Goal: Task Accomplishment & Management: Use online tool/utility

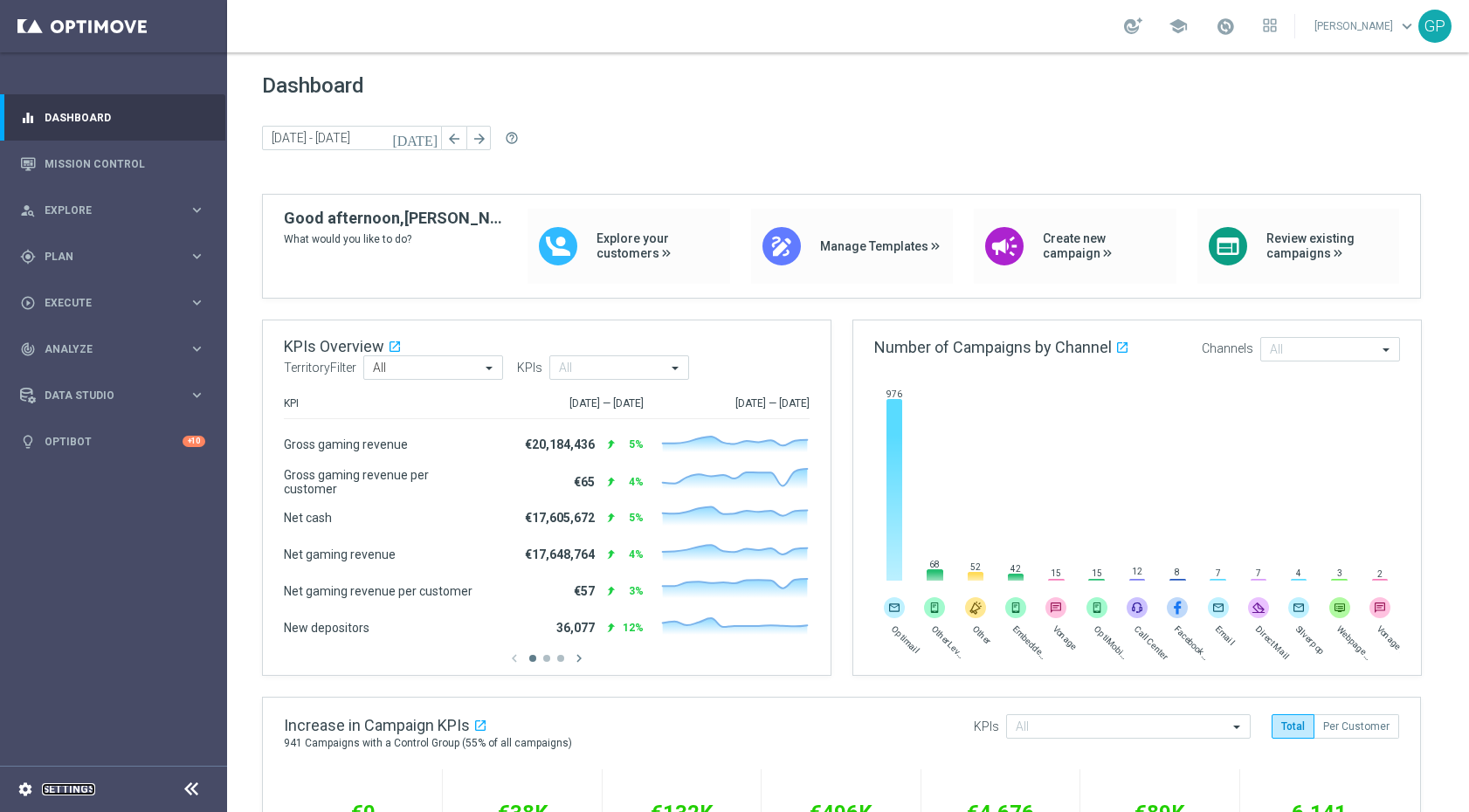
click at [52, 794] on link "Settings" at bounding box center [69, 789] width 53 height 11
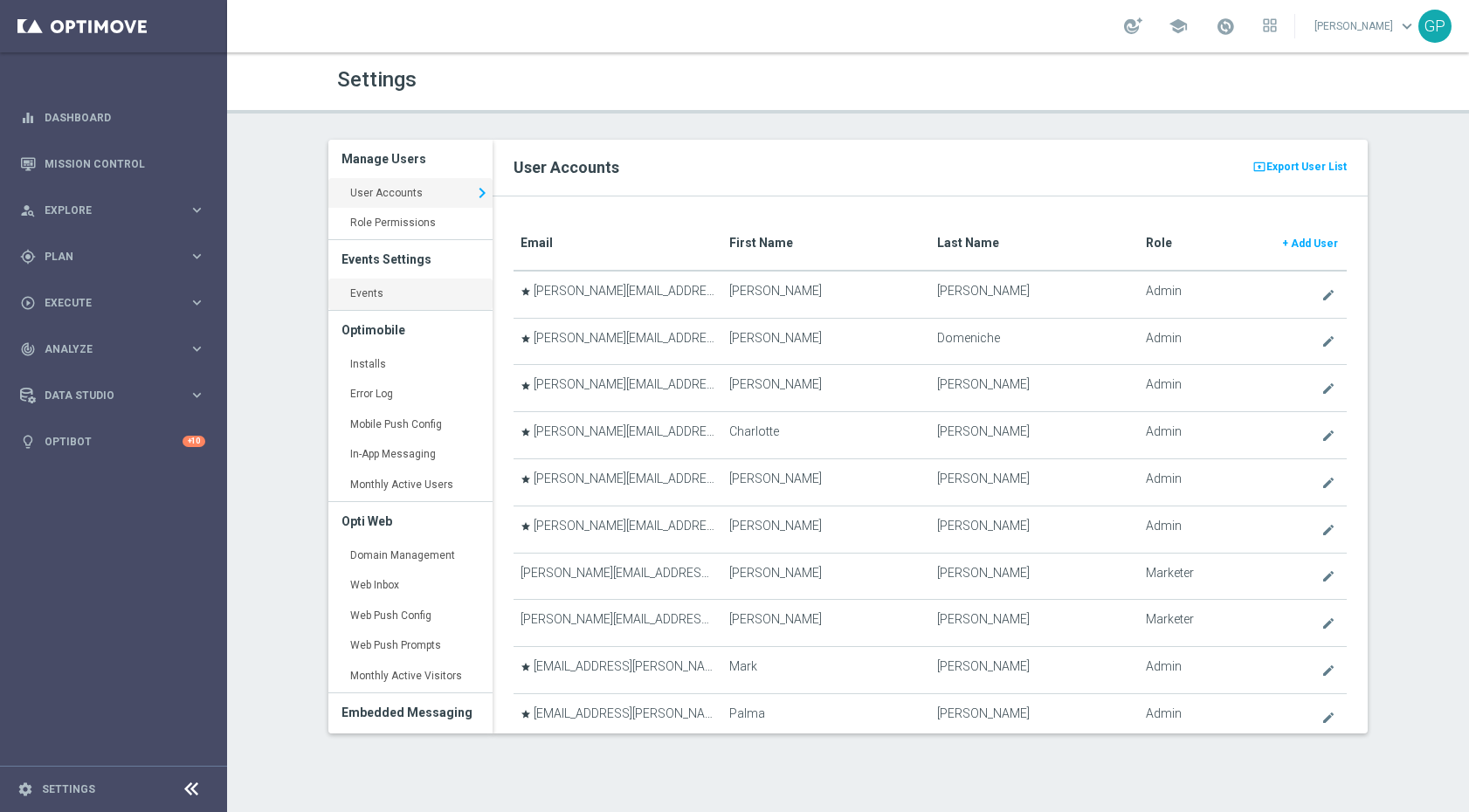
click at [385, 295] on link "Events keyboard_arrow_right" at bounding box center [411, 294] width 164 height 32
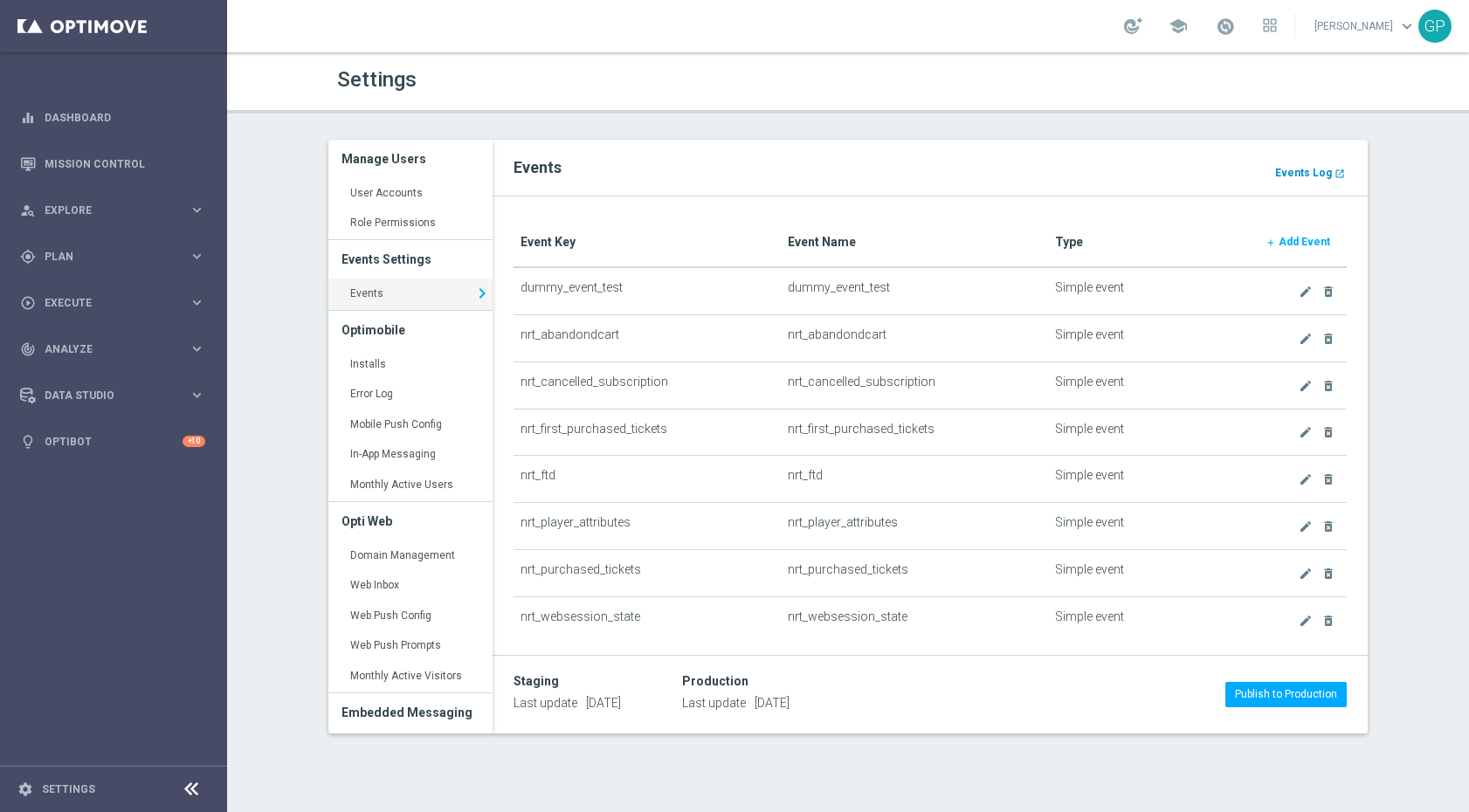
click at [1297, 178] on b "Events Log" at bounding box center [1303, 173] width 56 height 12
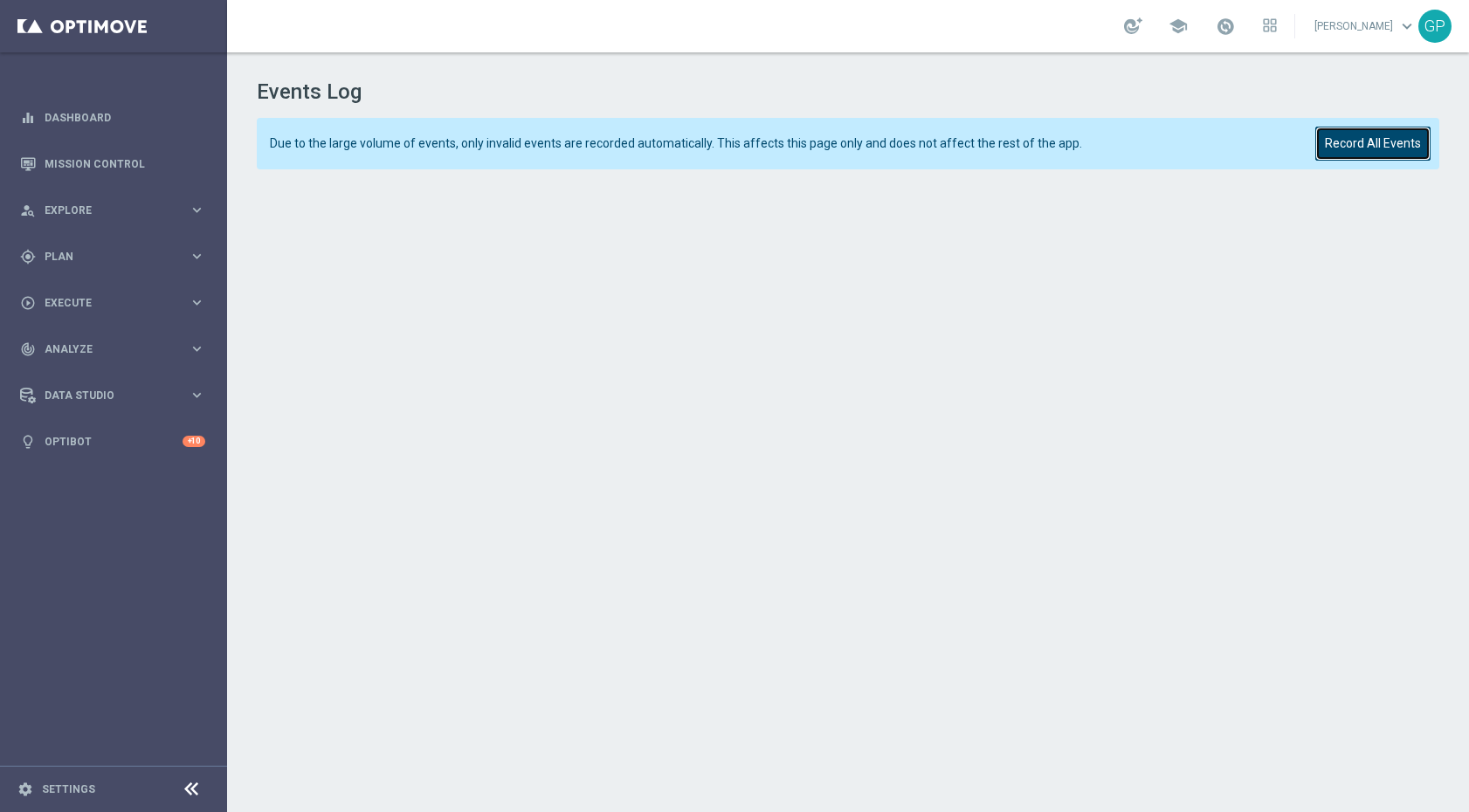
click at [1359, 144] on button "Record All Events" at bounding box center [1373, 144] width 115 height 34
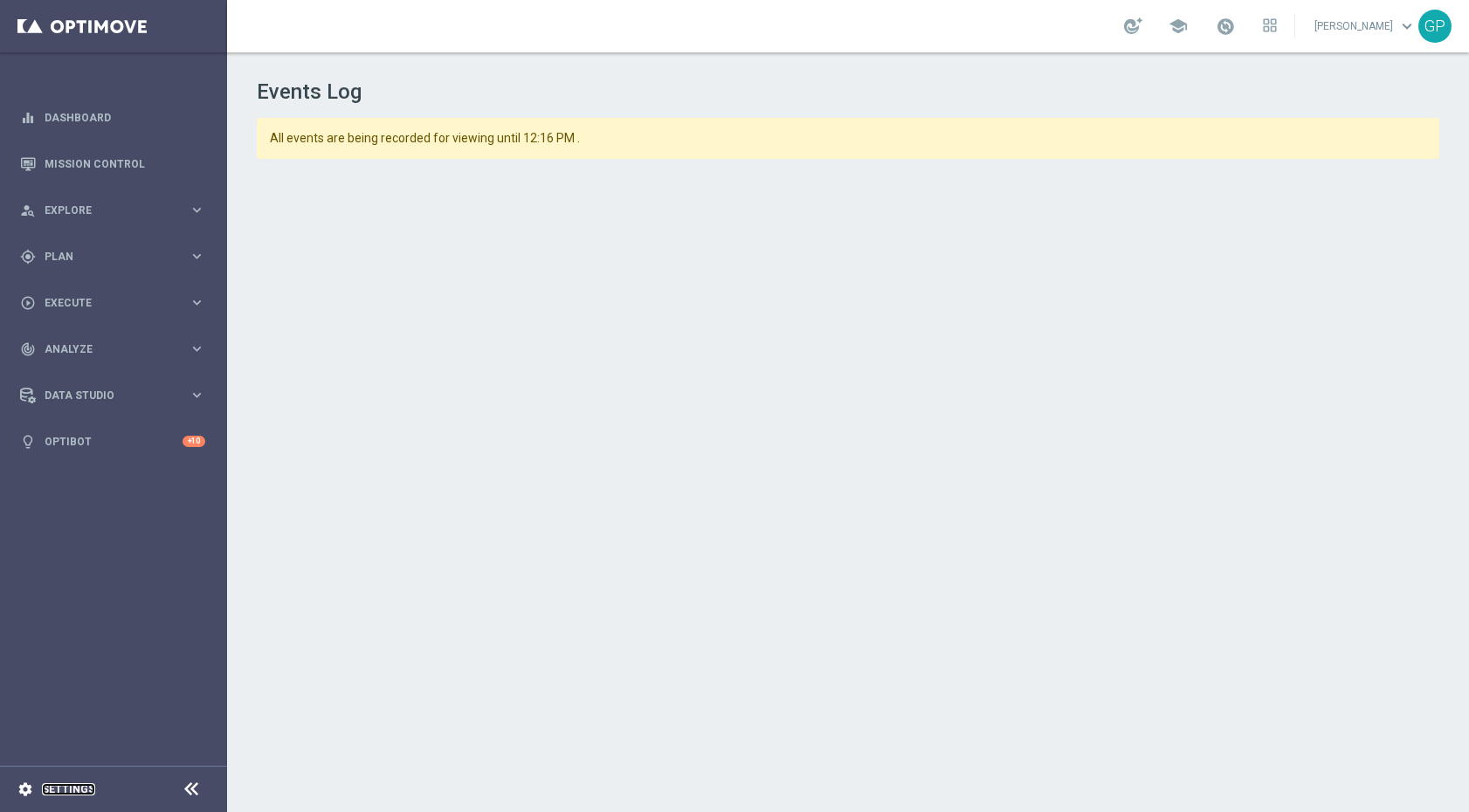
click at [48, 790] on link "Settings" at bounding box center [69, 789] width 53 height 11
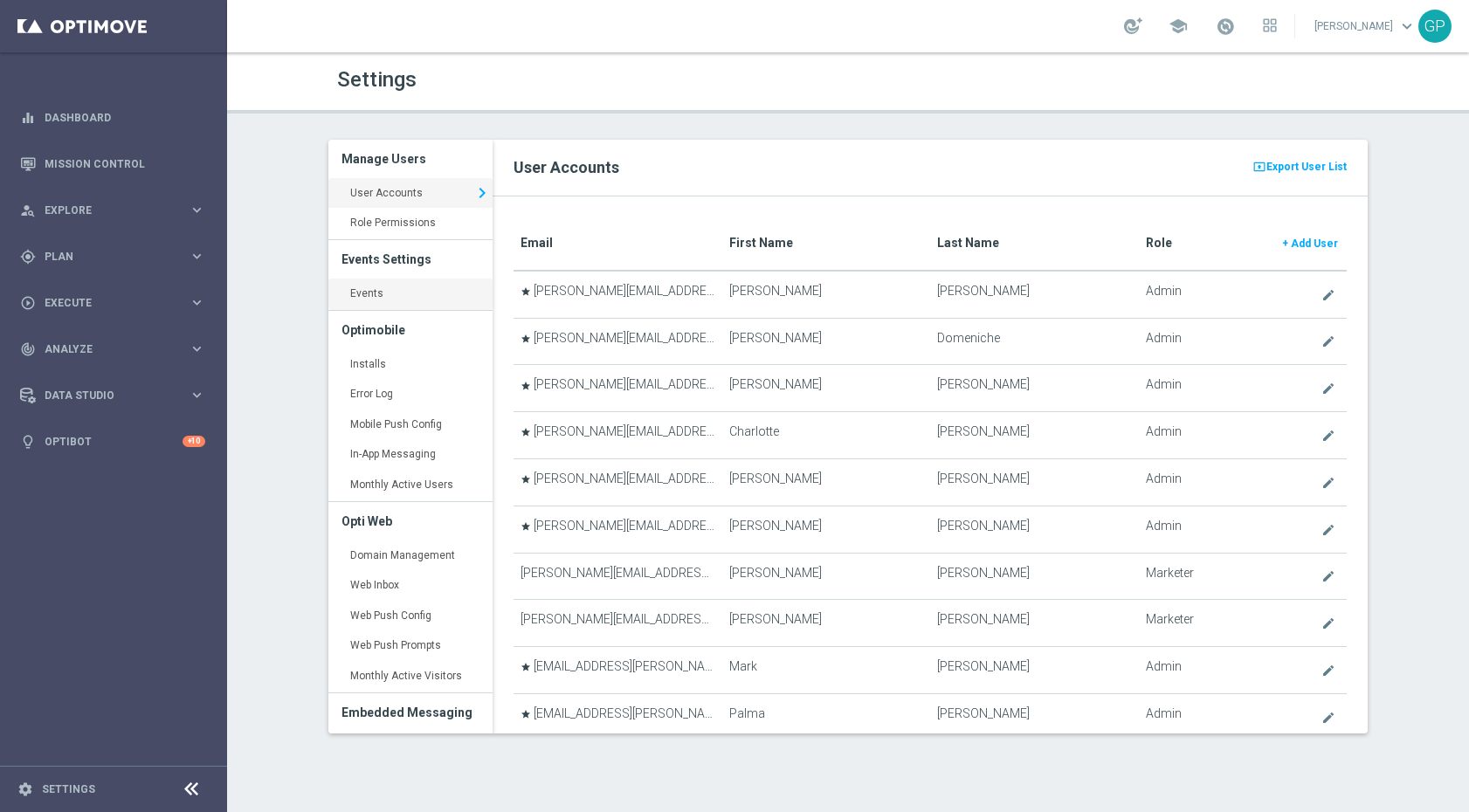
click at [405, 293] on link "Events keyboard_arrow_right" at bounding box center [411, 294] width 164 height 32
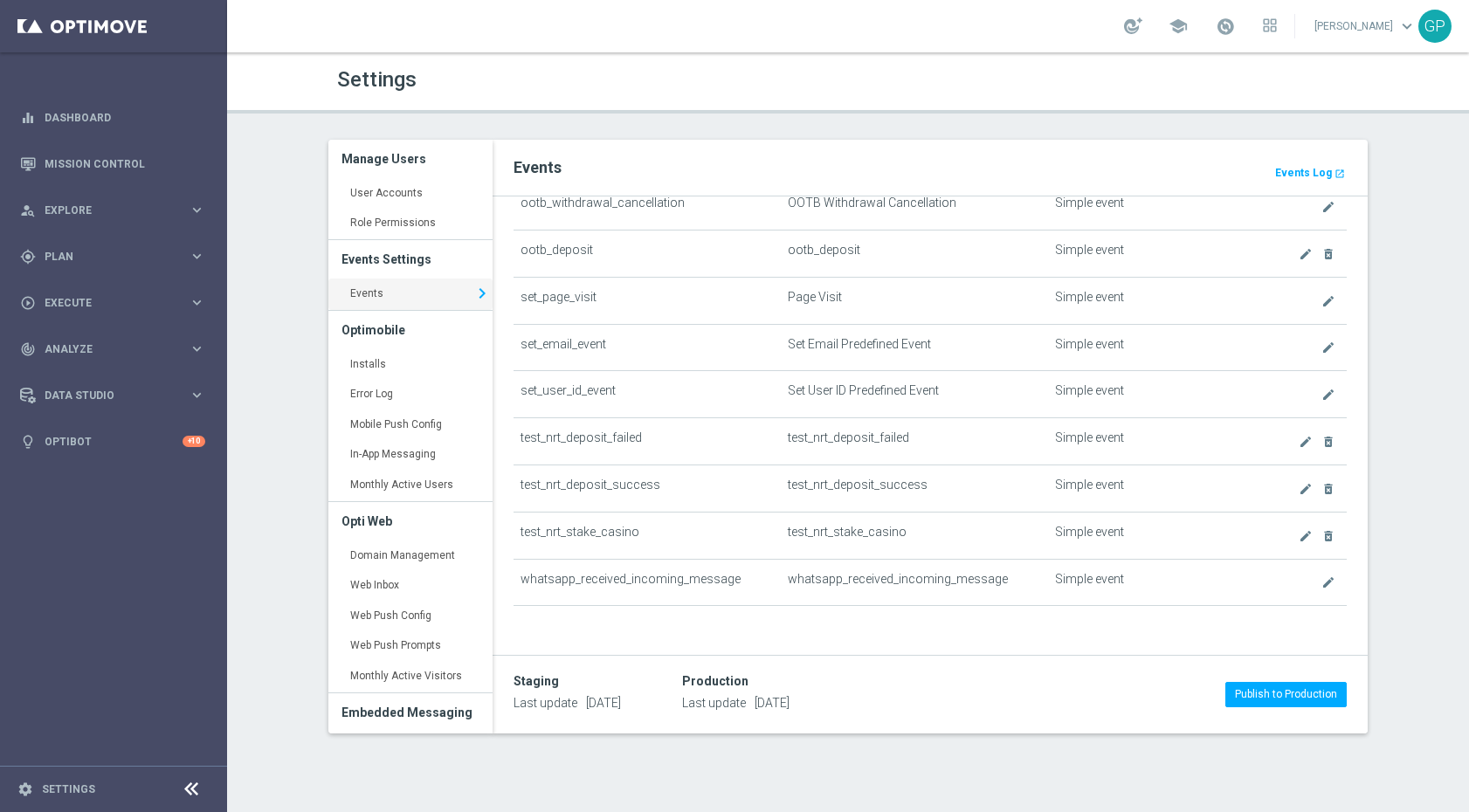
scroll to position [1022, 0]
click at [1299, 493] on icon "create" at bounding box center [1306, 491] width 14 height 14
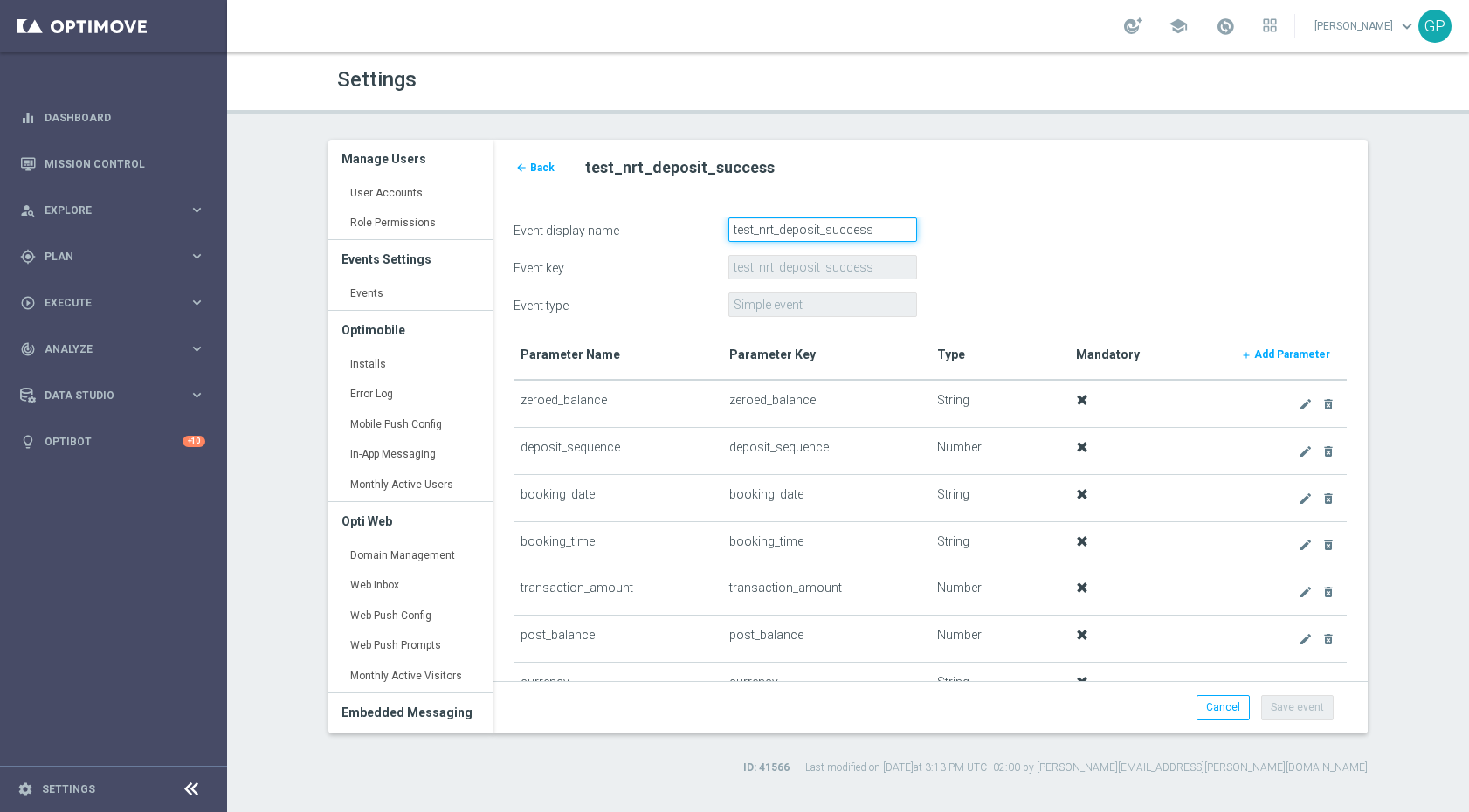
drag, startPoint x: 758, startPoint y: 229, endPoint x: 604, endPoint y: 240, distance: 154.4
click at [604, 240] on div "Event display name test_nrt_deposit_success" at bounding box center [930, 230] width 859 height 25
click at [753, 237] on input "test_nrt_deposit_success" at bounding box center [823, 230] width 189 height 25
drag, startPoint x: 756, startPoint y: 231, endPoint x: 664, endPoint y: 228, distance: 92.0
click at [664, 228] on div "Event display name test_nrt_deposit_success" at bounding box center [930, 230] width 859 height 25
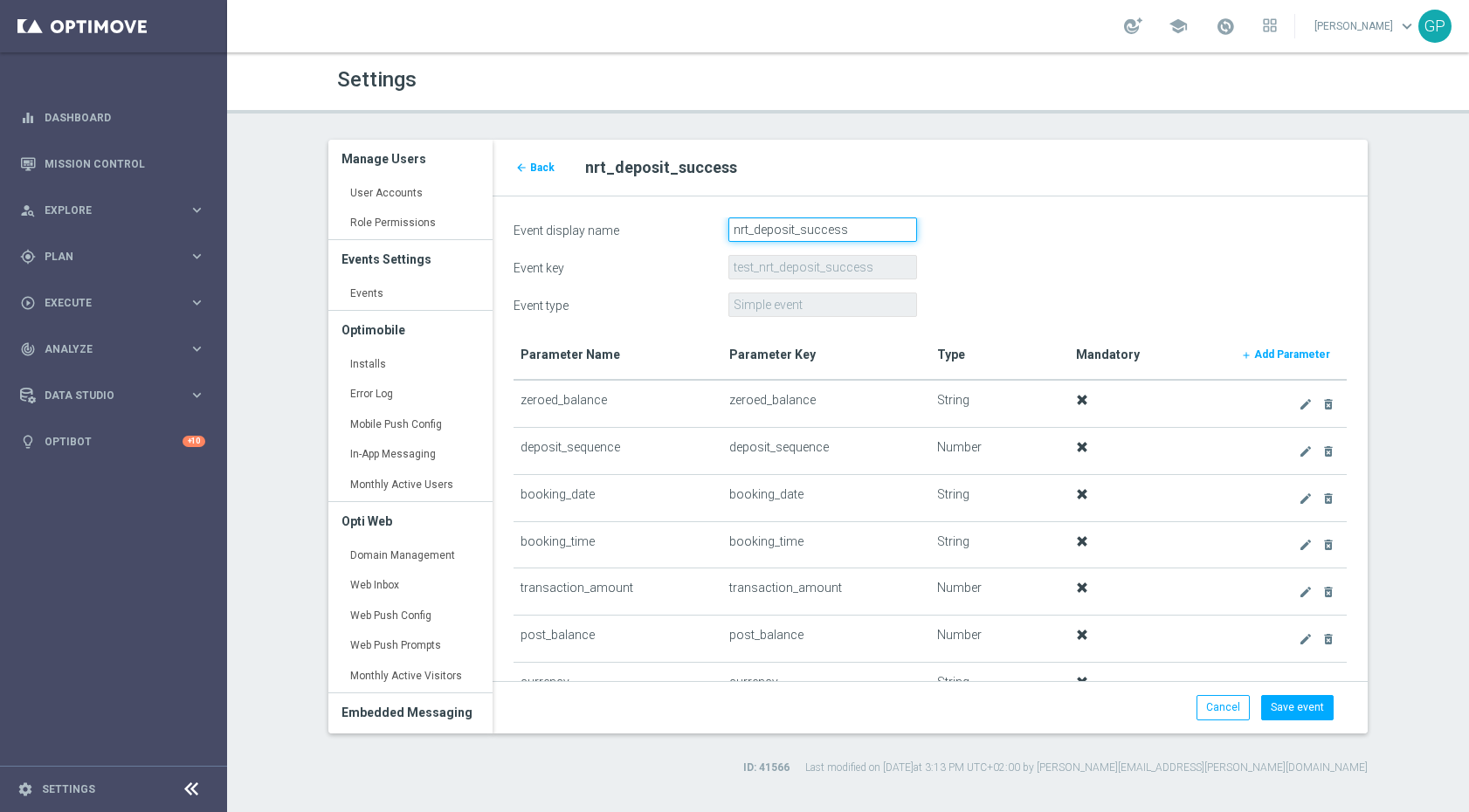
drag, startPoint x: 864, startPoint y: 231, endPoint x: 790, endPoint y: 232, distance: 74.0
click at [790, 232] on input "nrt_deposit_success" at bounding box center [823, 230] width 189 height 25
type input "nrt_deposit"
click at [1287, 699] on button "Save event" at bounding box center [1297, 707] width 72 height 25
type input "nrt_deposit"
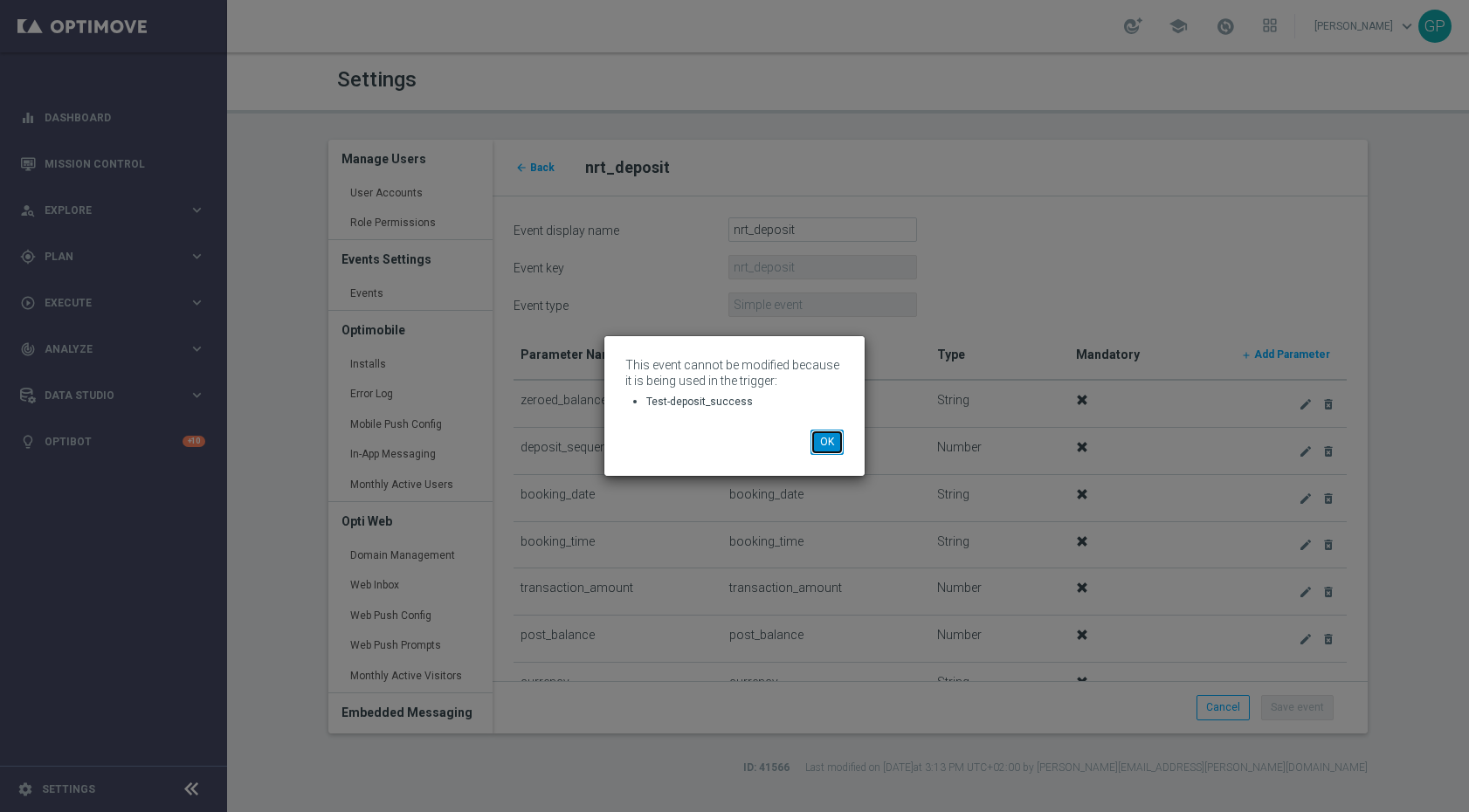
click at [823, 447] on button "OK" at bounding box center [827, 442] width 33 height 25
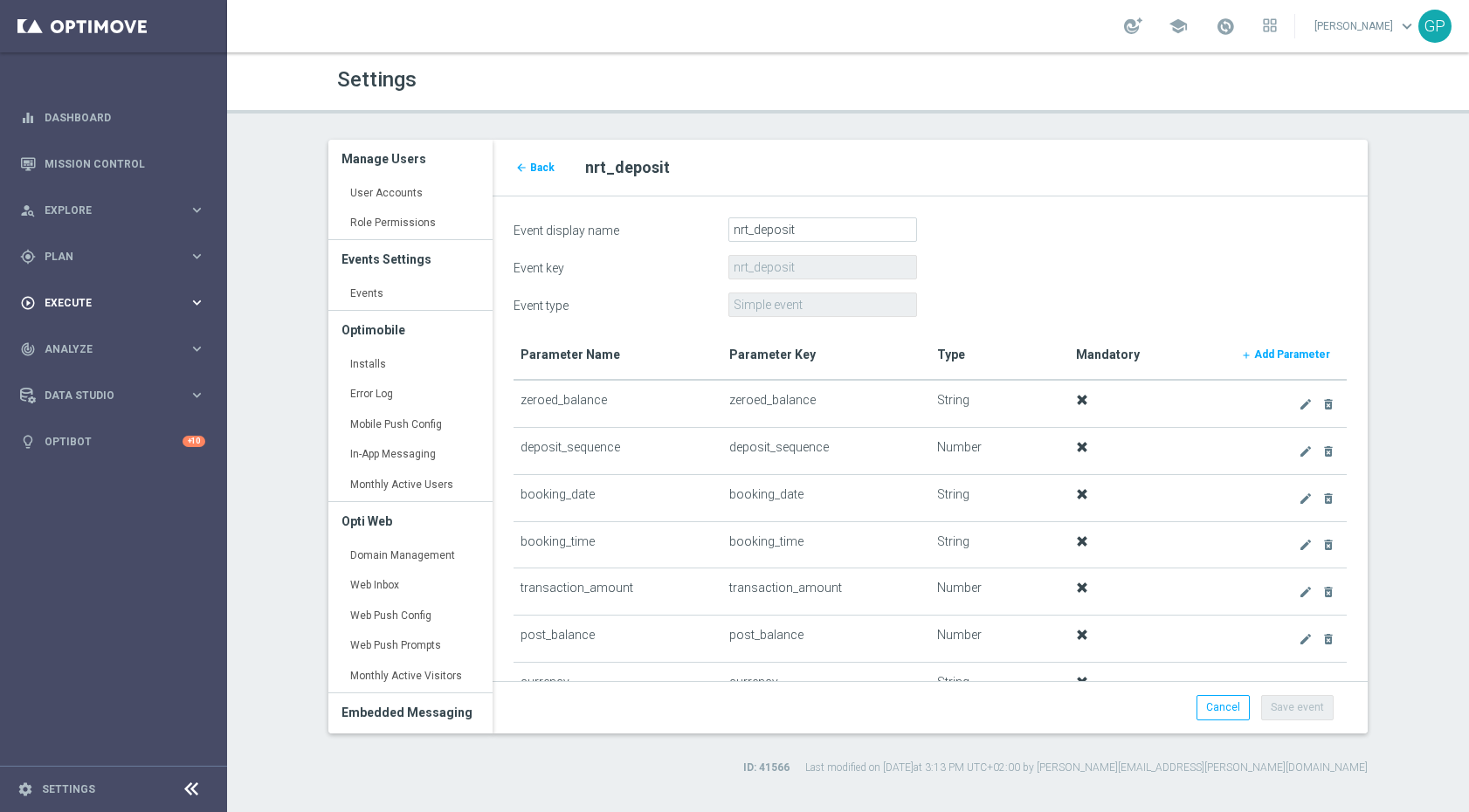
click at [187, 310] on div "play_circle_outline Execute keyboard_arrow_right" at bounding box center [113, 302] width 226 height 47
click at [203, 264] on div "gps_fixed Plan keyboard_arrow_right" at bounding box center [113, 256] width 226 height 47
click at [105, 425] on link "Realtime Triggers" at bounding box center [114, 424] width 137 height 14
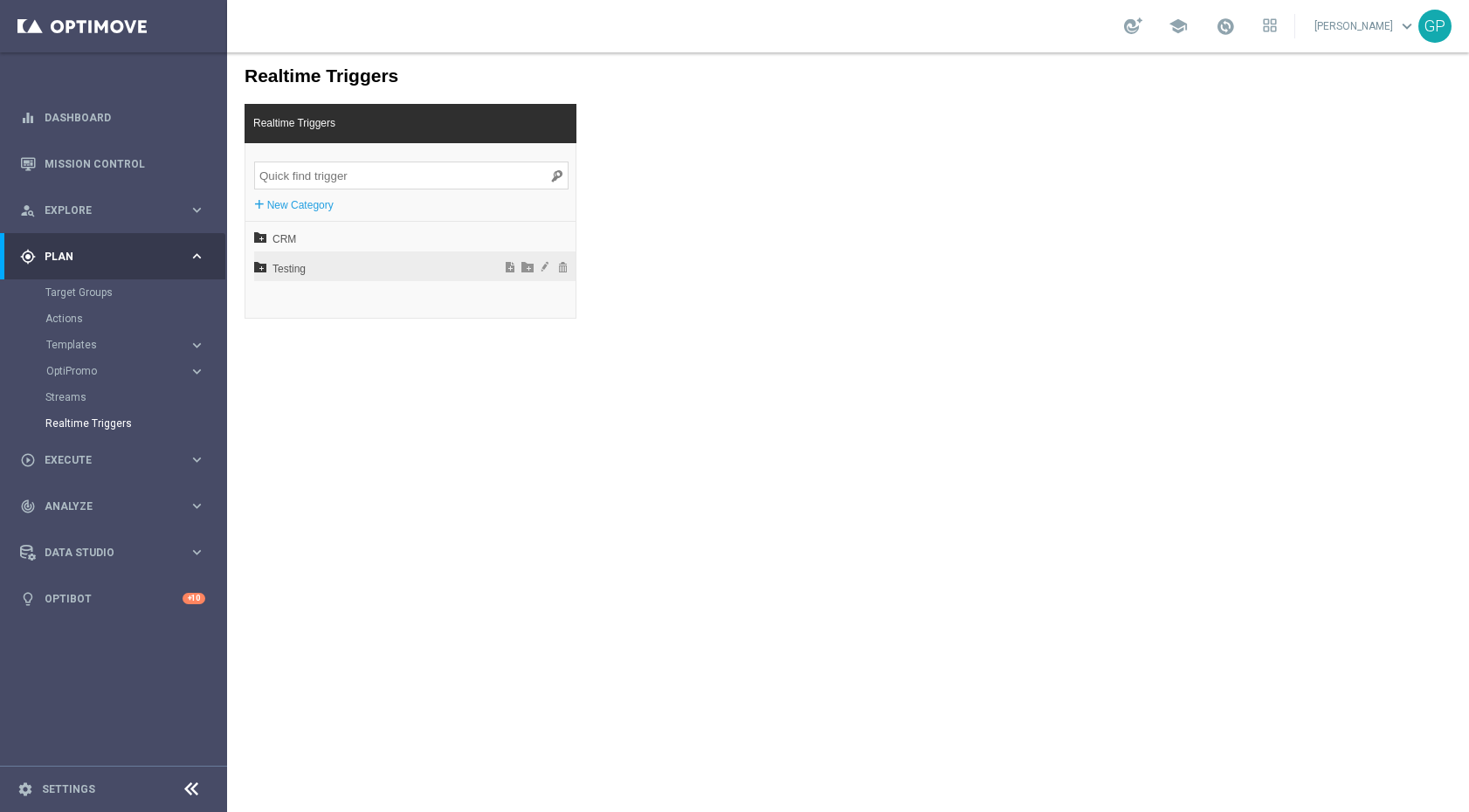
click at [295, 274] on span "Testing" at bounding box center [368, 269] width 193 height 30
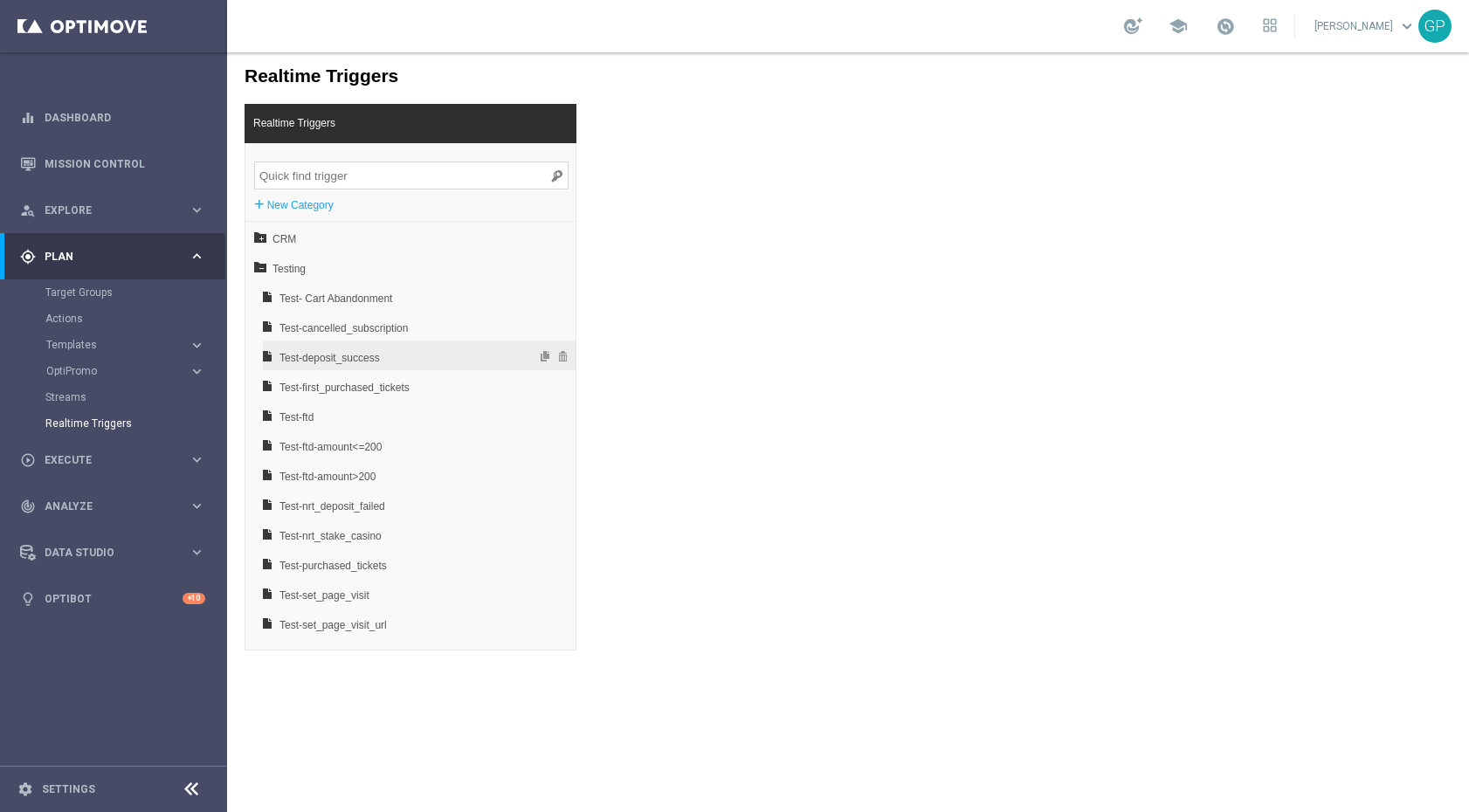
click at [352, 355] on span "Test-deposit_success" at bounding box center [373, 358] width 188 height 30
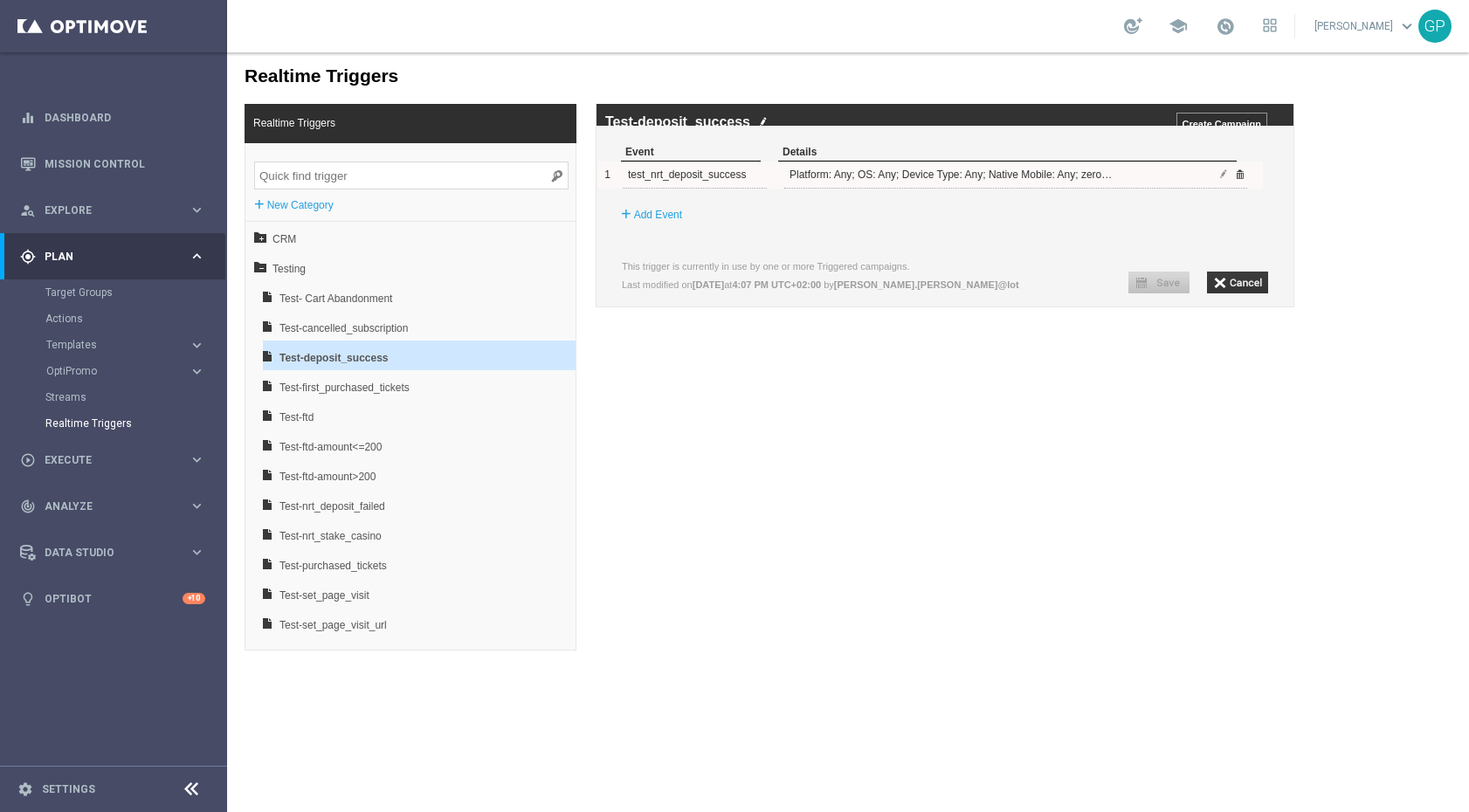
click at [1237, 179] on span at bounding box center [1240, 173] width 11 height 11
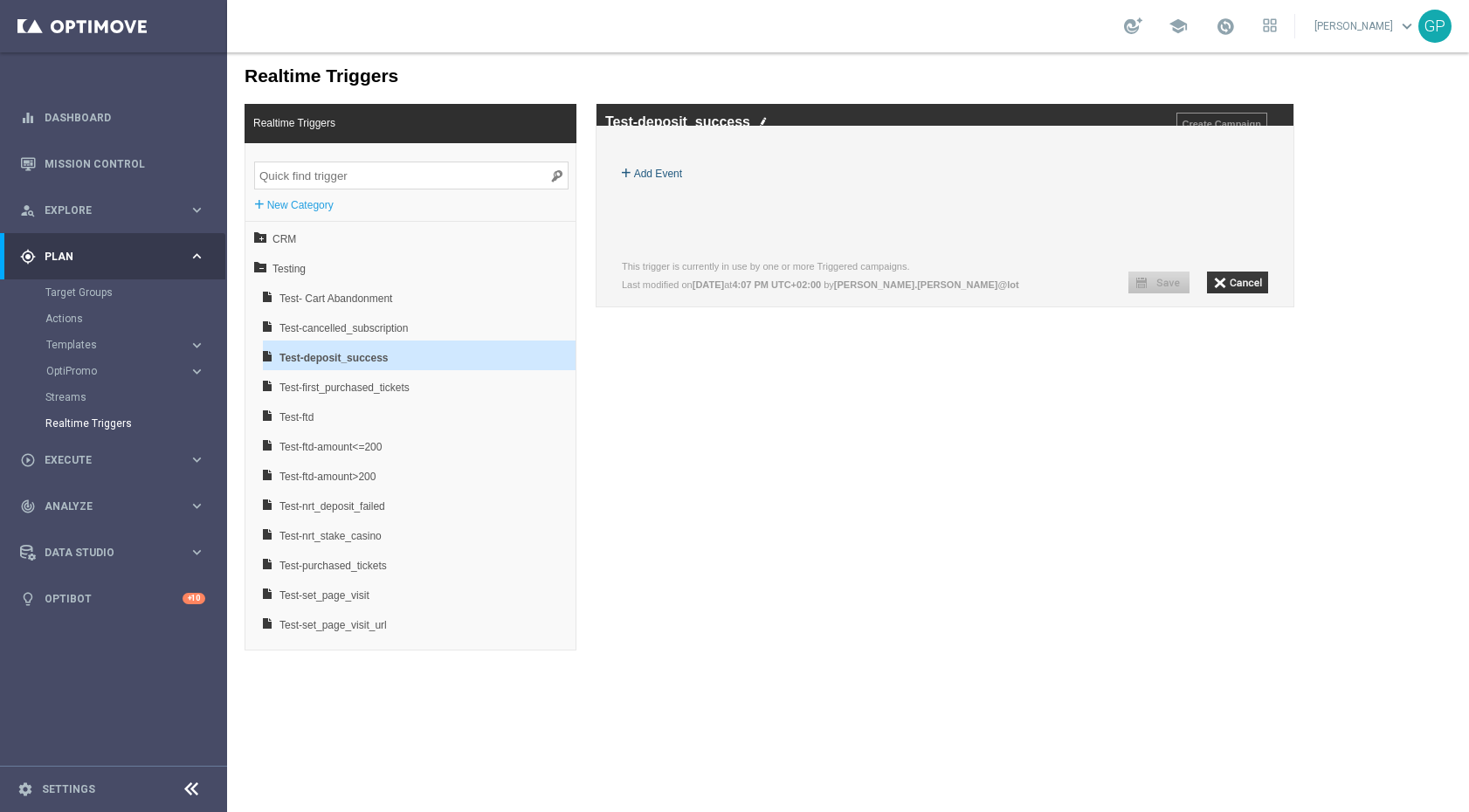
click at [653, 182] on label "Add Event" at bounding box center [658, 173] width 48 height 18
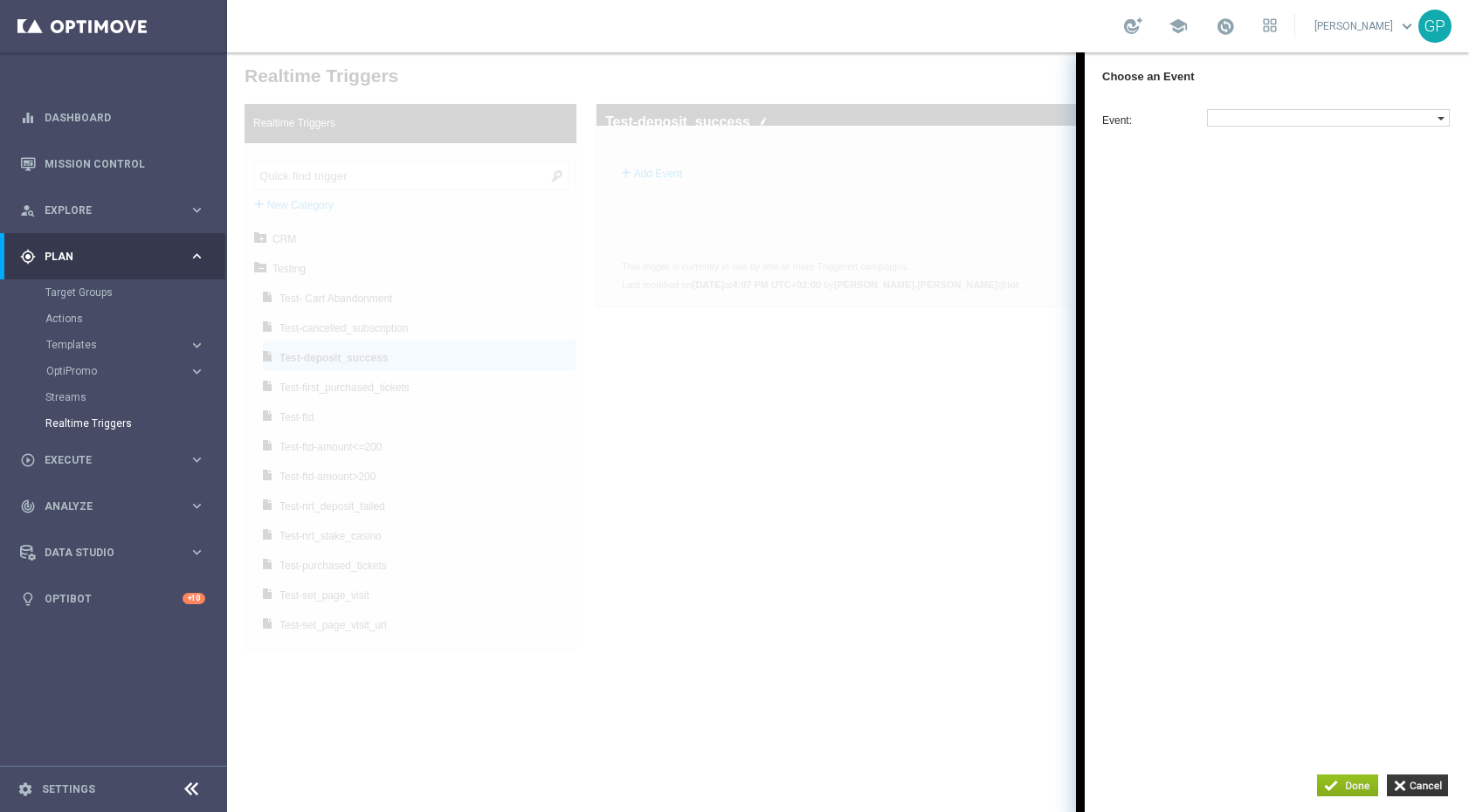
click at [1315, 109] on div at bounding box center [1329, 118] width 243 height 18
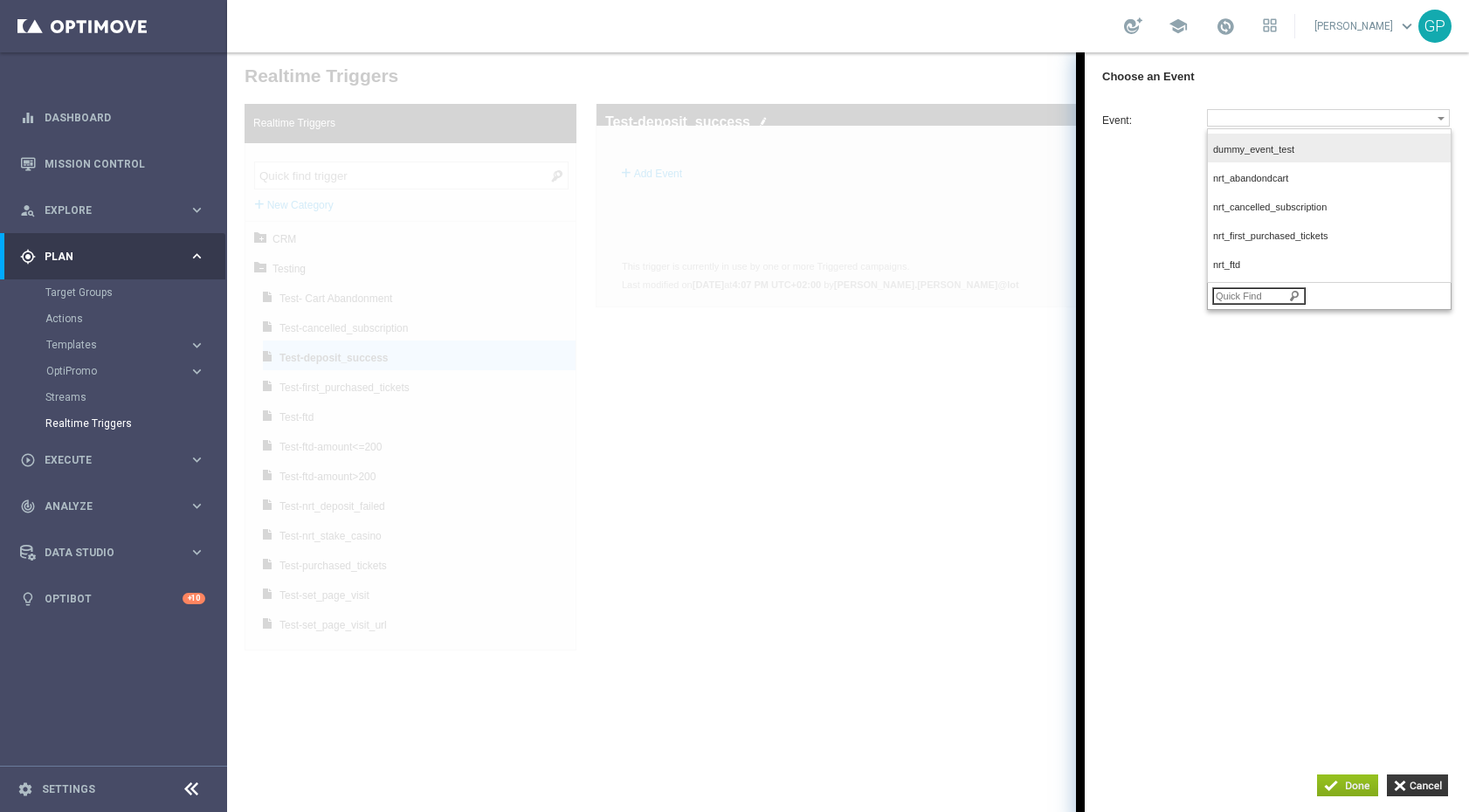
click at [1287, 148] on span "dummy_event_test" at bounding box center [1325, 150] width 224 height 11
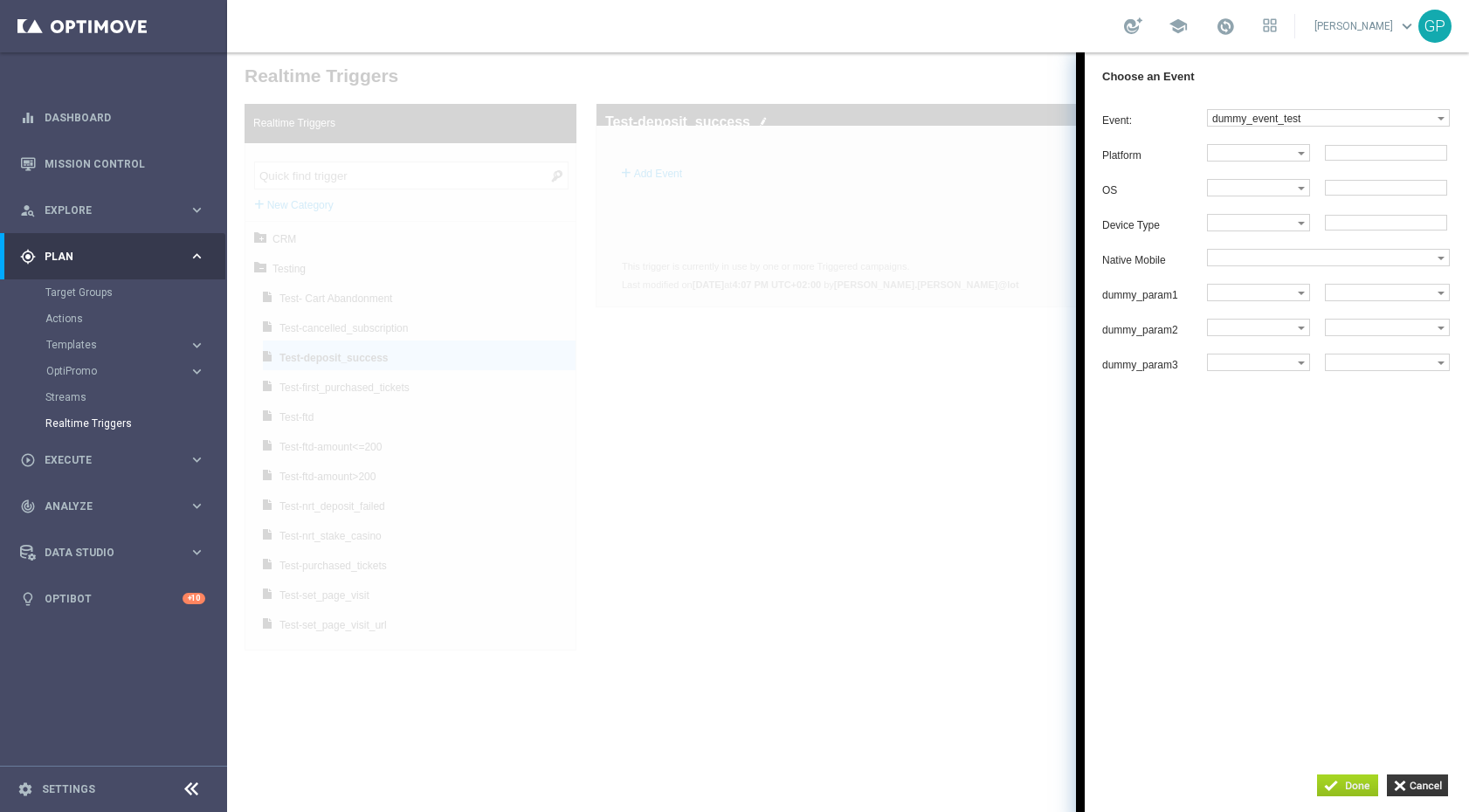
click at [1357, 784] on input "button" at bounding box center [1347, 785] width 61 height 22
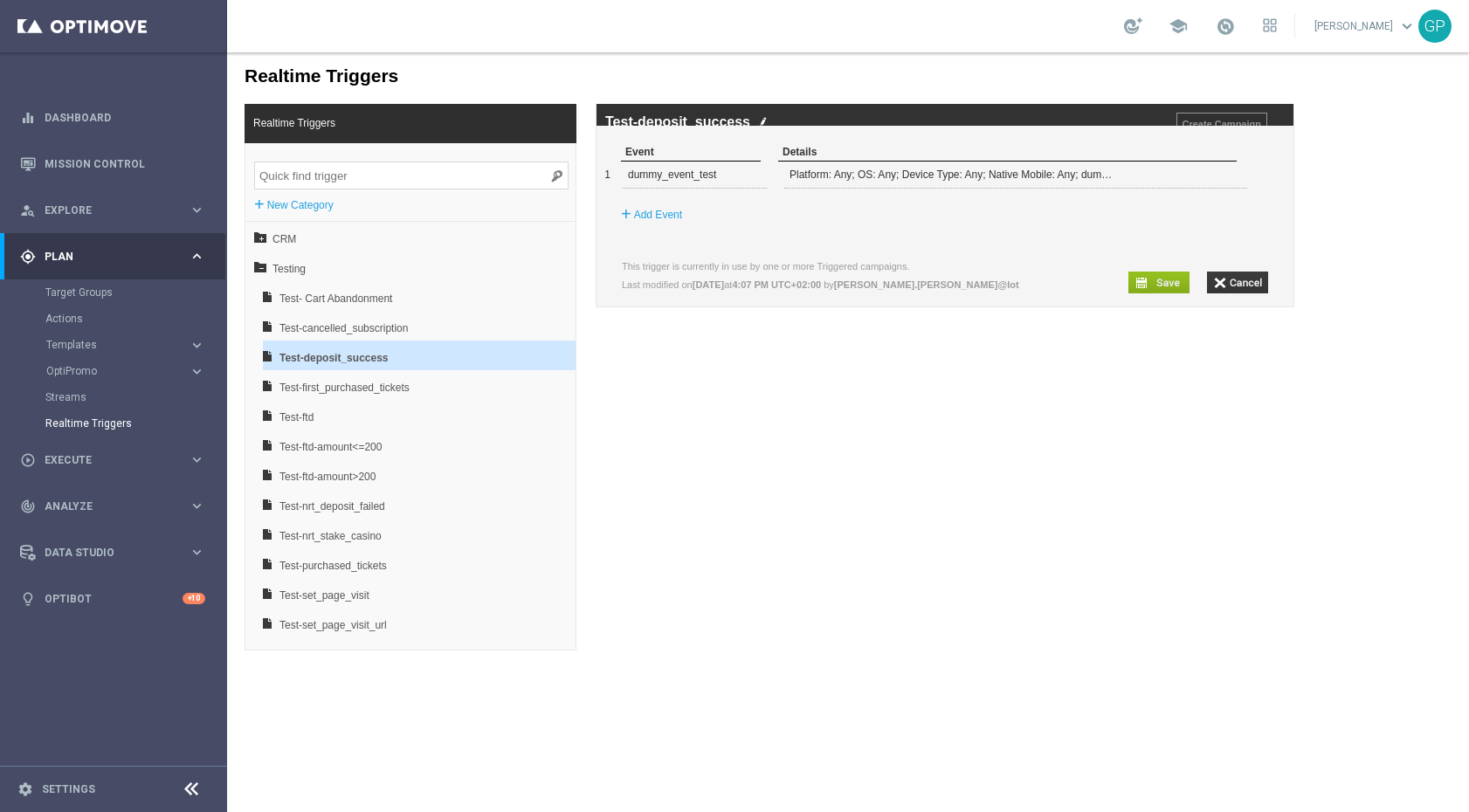
drag, startPoint x: 998, startPoint y: 377, endPoint x: 1027, endPoint y: 372, distance: 29.4
click at [998, 377] on div "Realtime Triggers Realtime Triggers + New Category CRM Testing Test- Cart Aband…" at bounding box center [849, 351] width 1243 height 598
click at [1145, 293] on input "button" at bounding box center [1159, 282] width 61 height 22
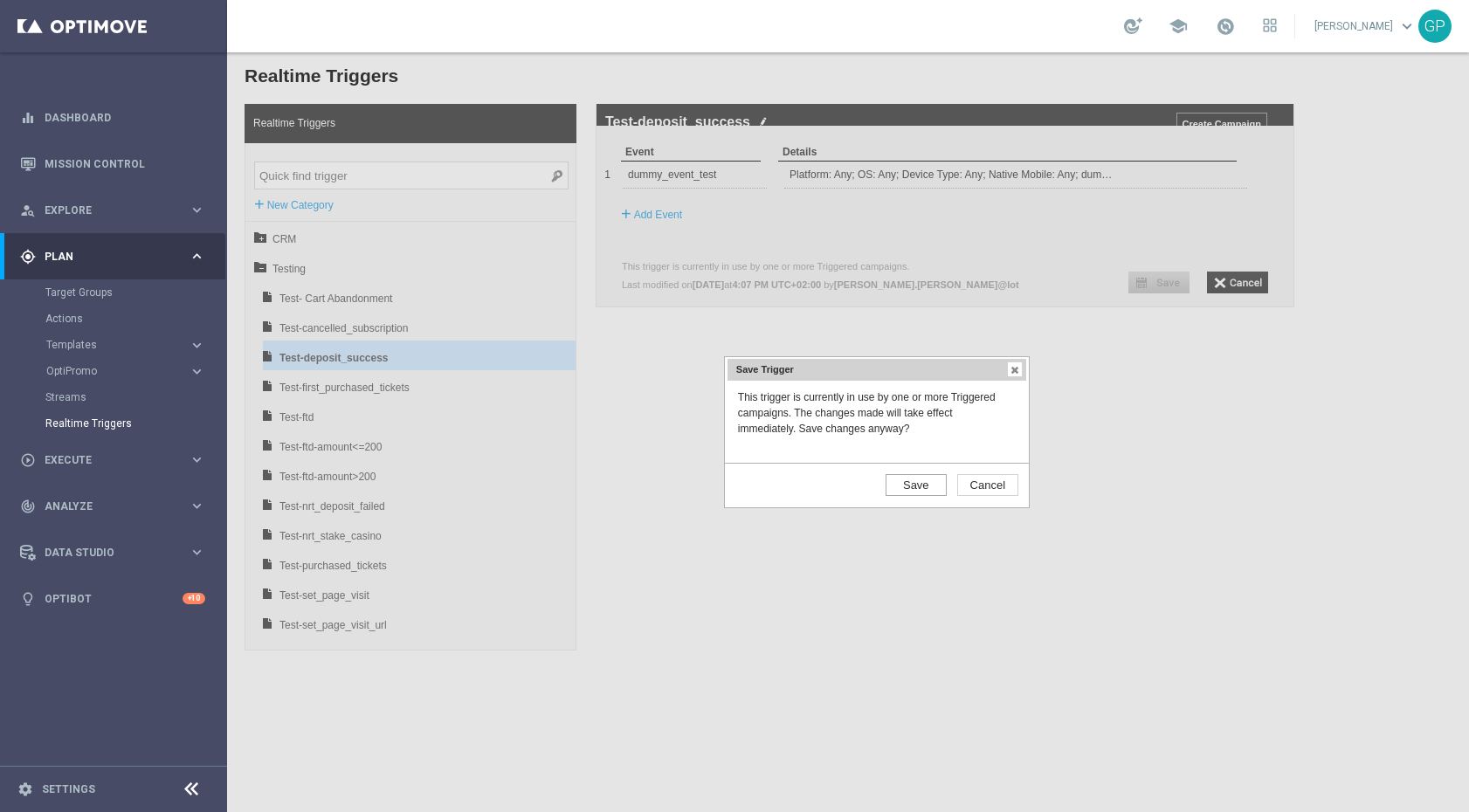
click at [932, 489] on input "Save" at bounding box center [916, 484] width 61 height 22
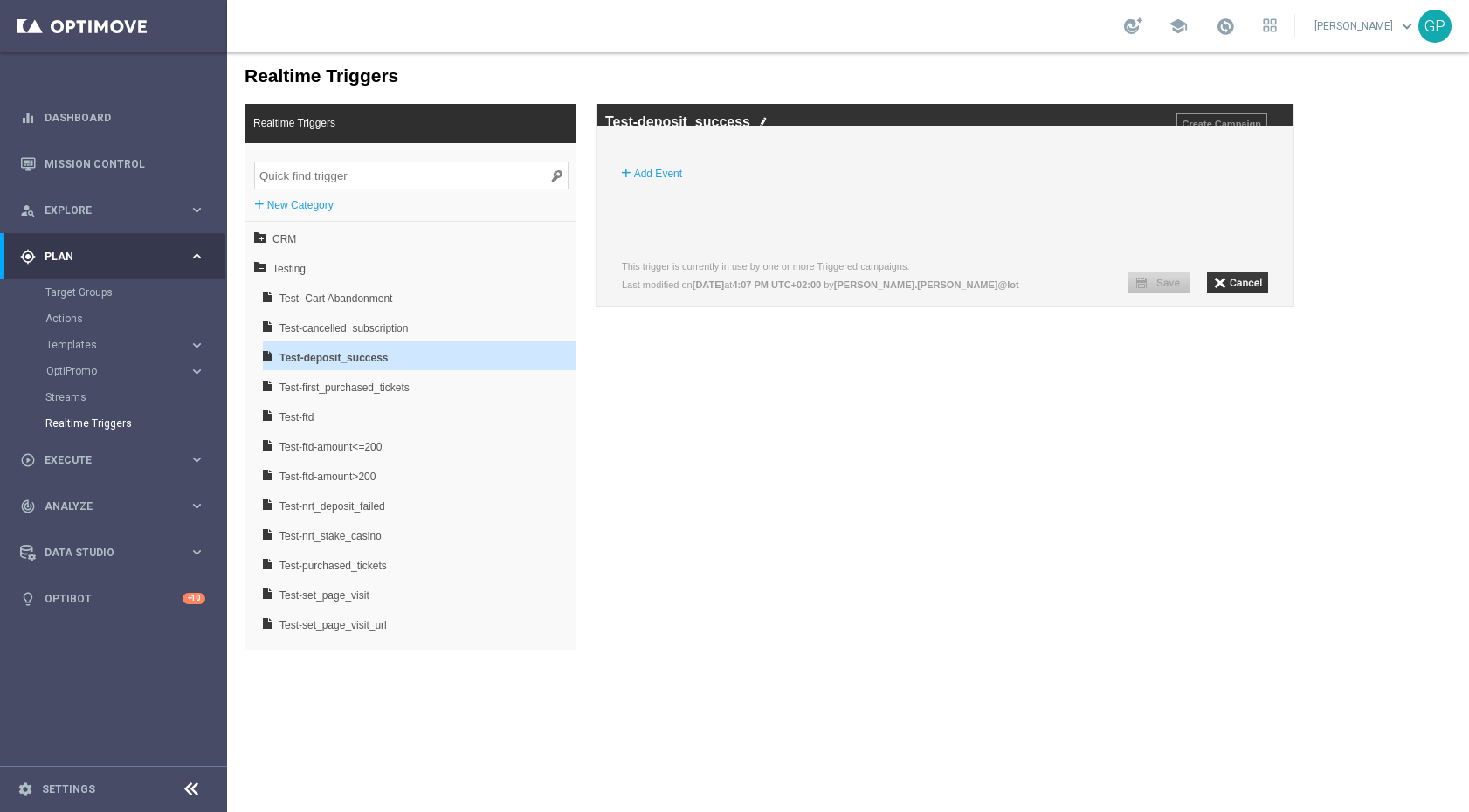
click at [74, 778] on footer "settings Settings" at bounding box center [114, 788] width 227 height 47
click at [72, 781] on div "settings Settings" at bounding box center [87, 789] width 174 height 16
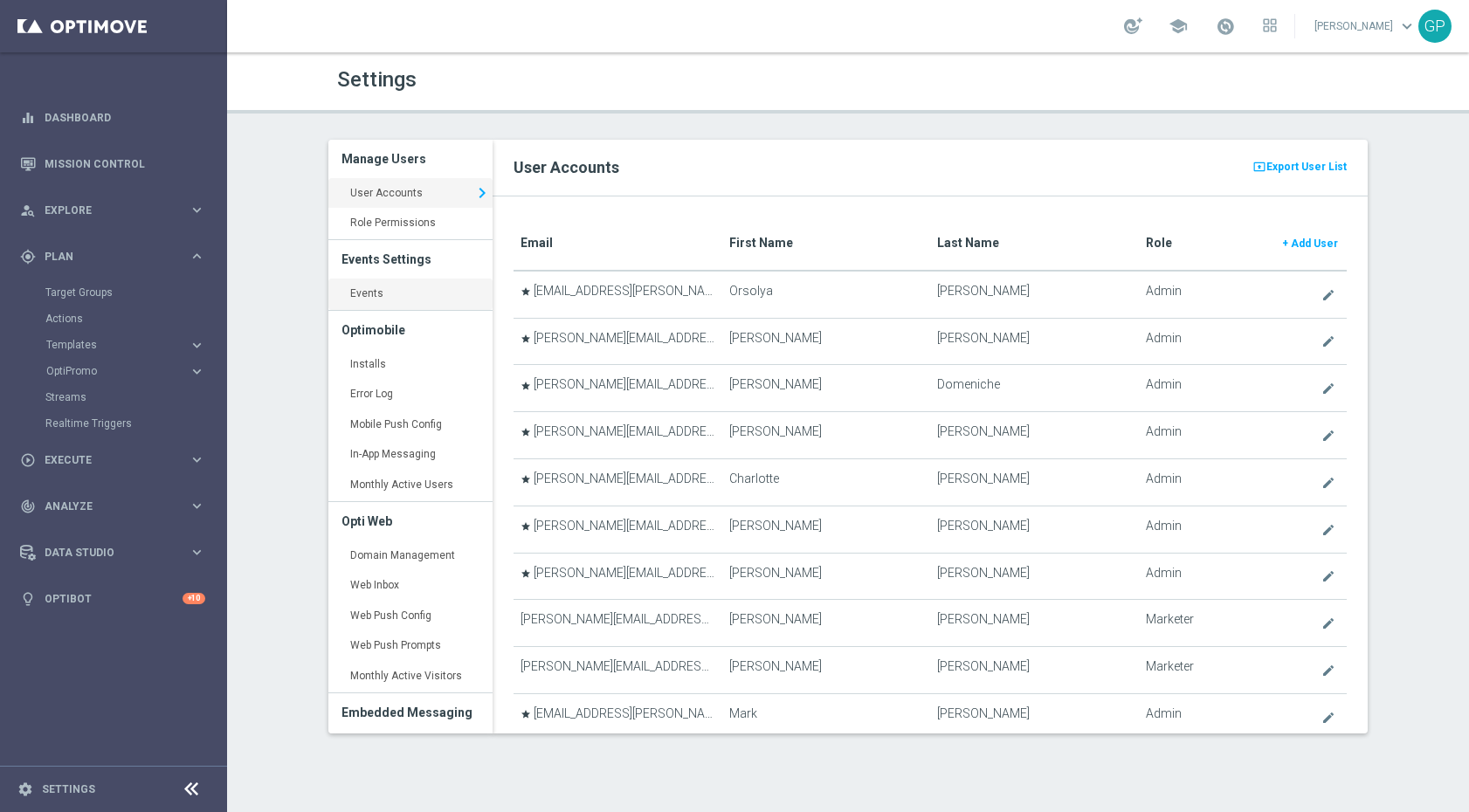
click at [375, 278] on link "Events keyboard_arrow_right" at bounding box center [411, 294] width 164 height 32
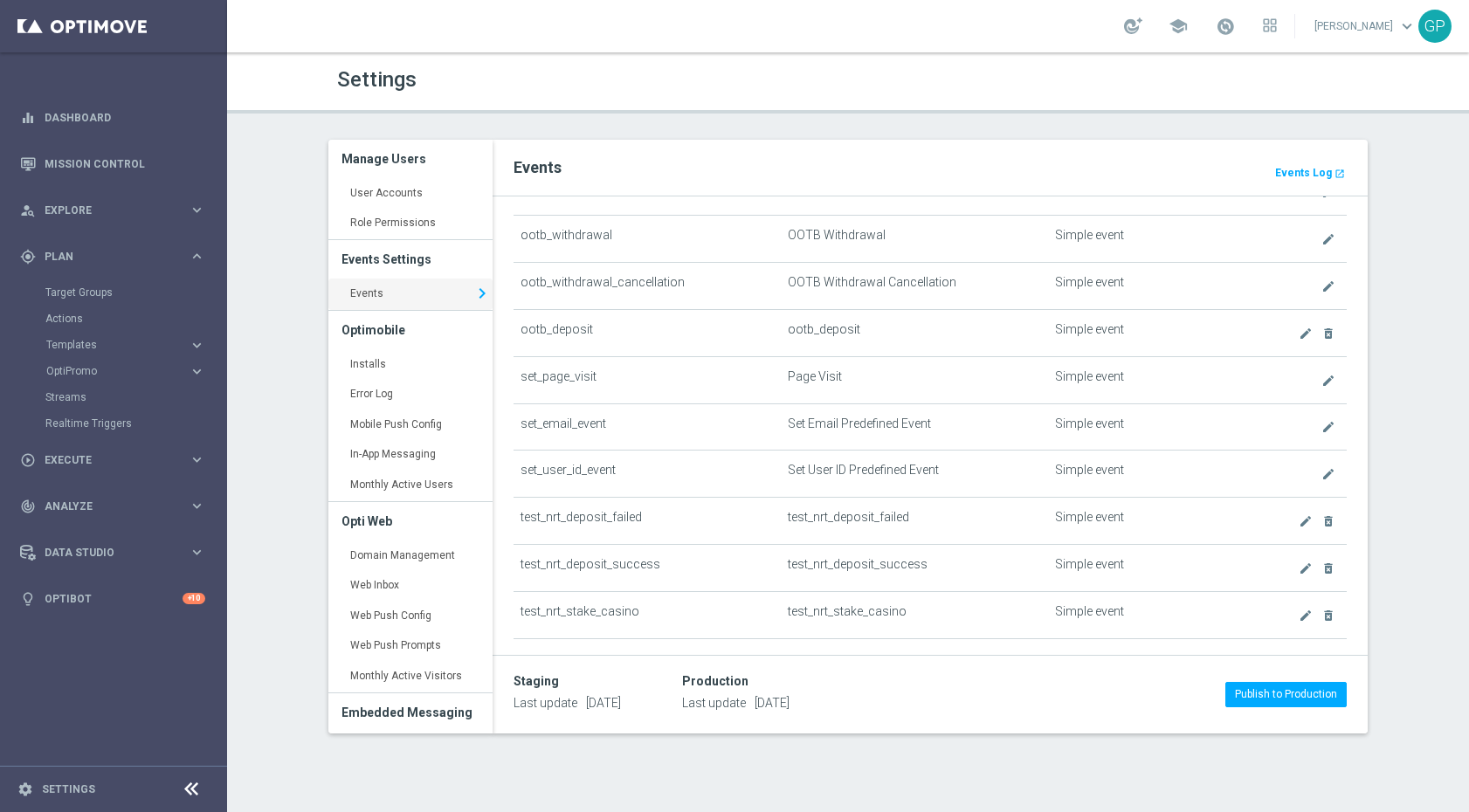
scroll to position [947, 0]
click at [1302, 577] on td "create delete_forever" at bounding box center [1297, 566] width 98 height 48
click at [1299, 563] on icon "create" at bounding box center [1306, 566] width 14 height 14
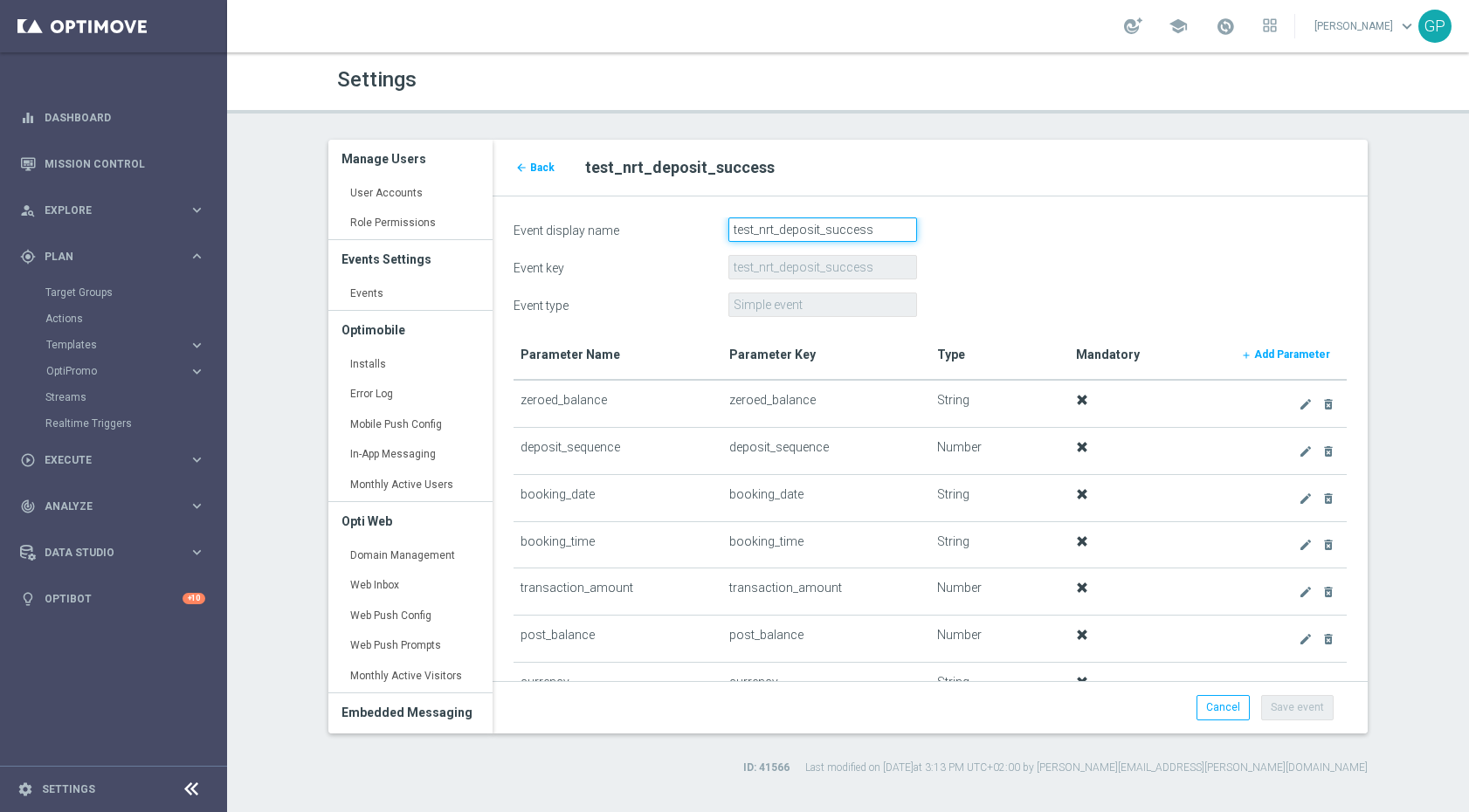
drag, startPoint x: 757, startPoint y: 228, endPoint x: 620, endPoint y: 233, distance: 137.1
click at [620, 233] on div "Event display name test_nrt_deposit_success" at bounding box center [930, 230] width 859 height 25
drag, startPoint x: 857, startPoint y: 227, endPoint x: 792, endPoint y: 232, distance: 65.2
click at [792, 232] on input "nrt_deposit_success" at bounding box center [823, 230] width 189 height 25
type input "nrt_deposit"
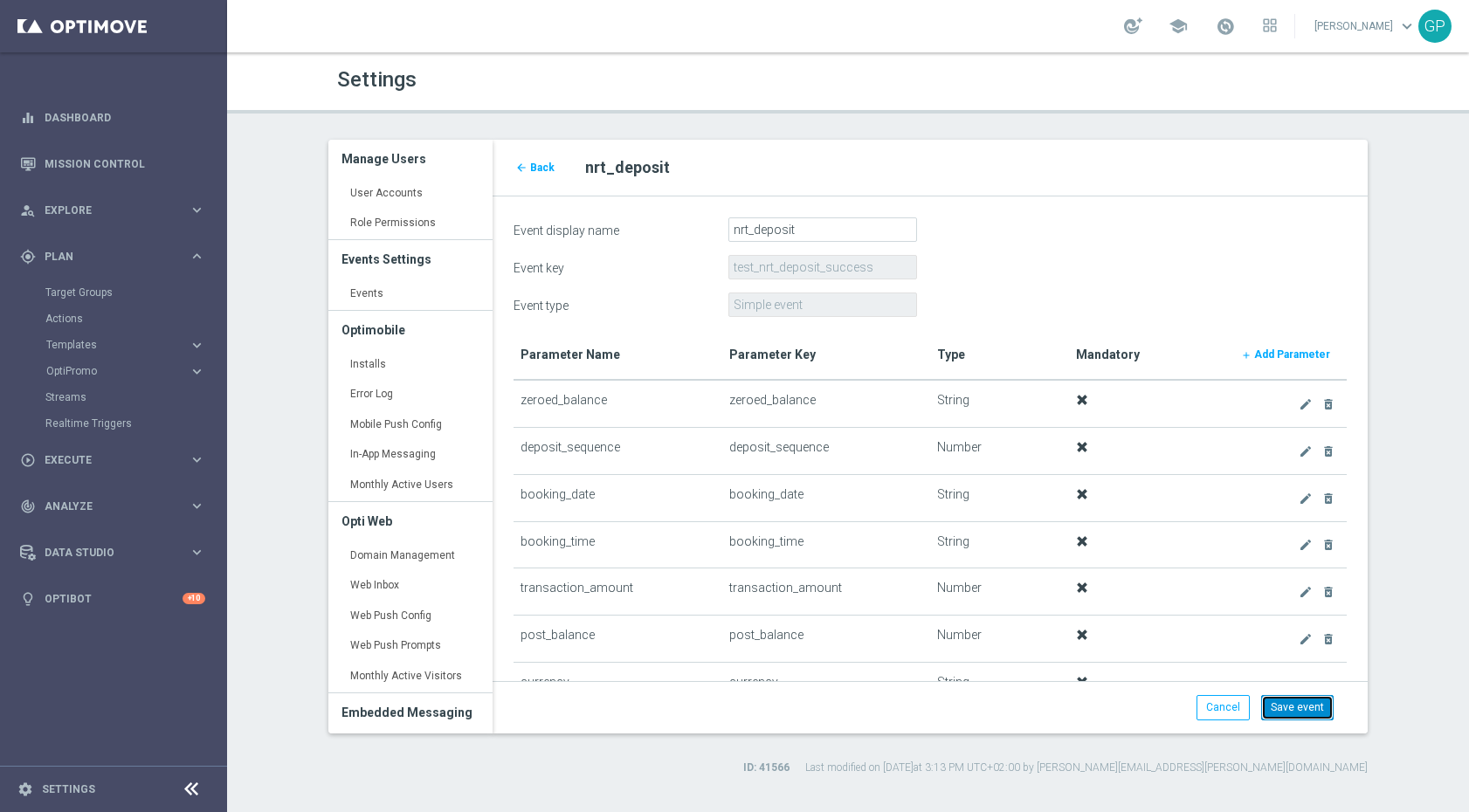
click at [1309, 705] on button "Save event" at bounding box center [1297, 707] width 72 height 25
type input "nrt_deposit"
click at [530, 162] on span "Back" at bounding box center [543, 167] width 25 height 12
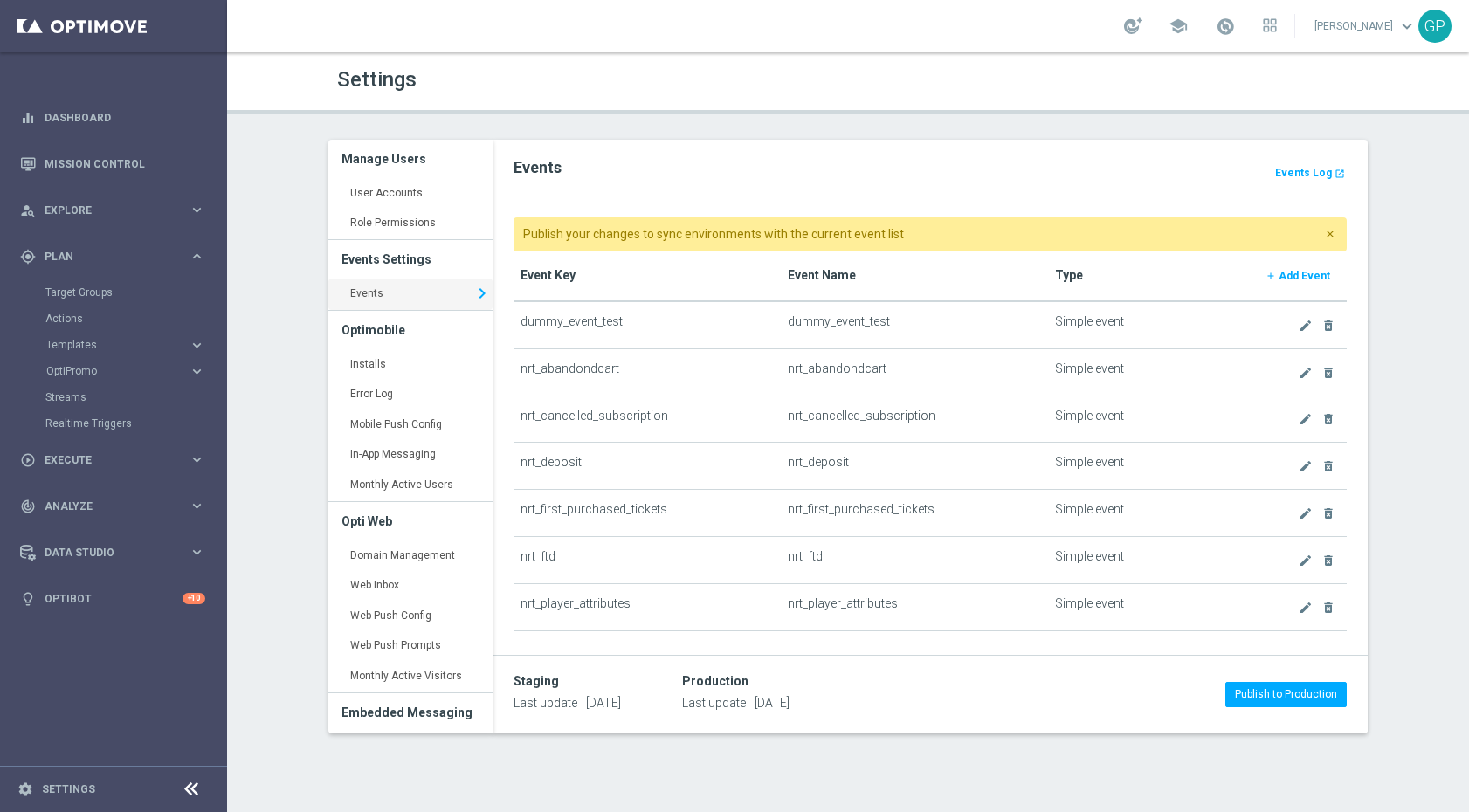
scroll to position [1059, 0]
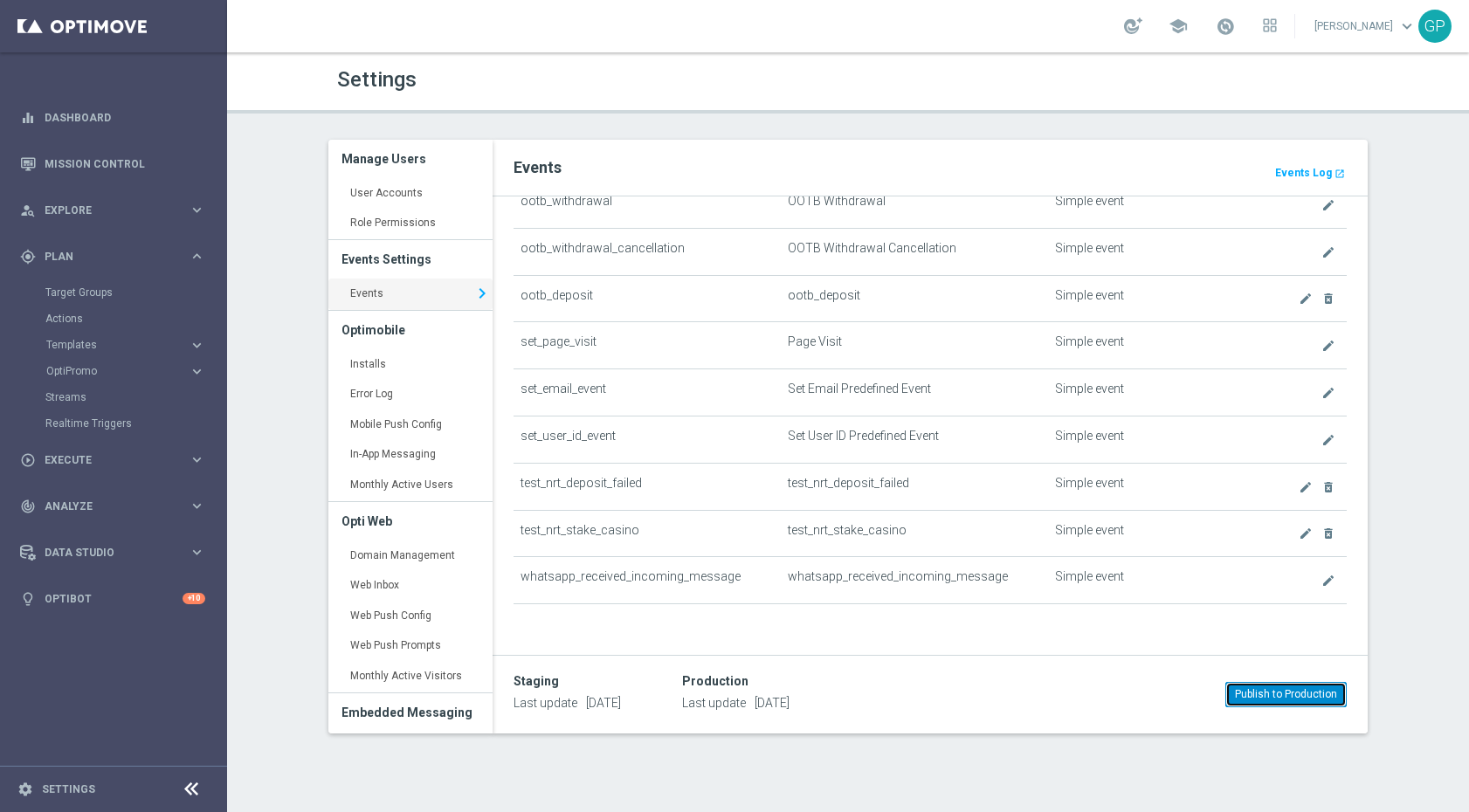
click at [1254, 691] on button "Publish to Production" at bounding box center [1287, 694] width 122 height 25
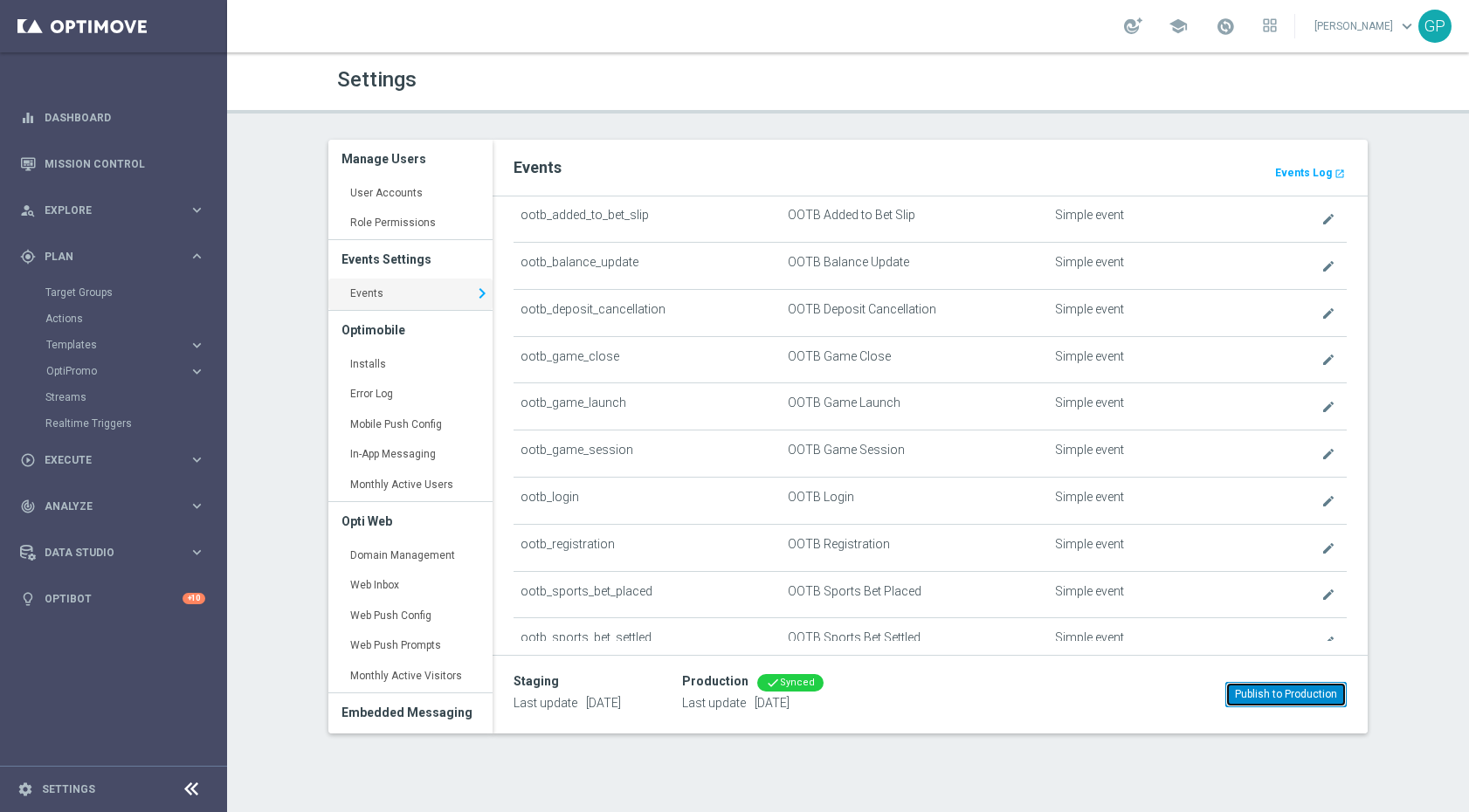
scroll to position [0, 0]
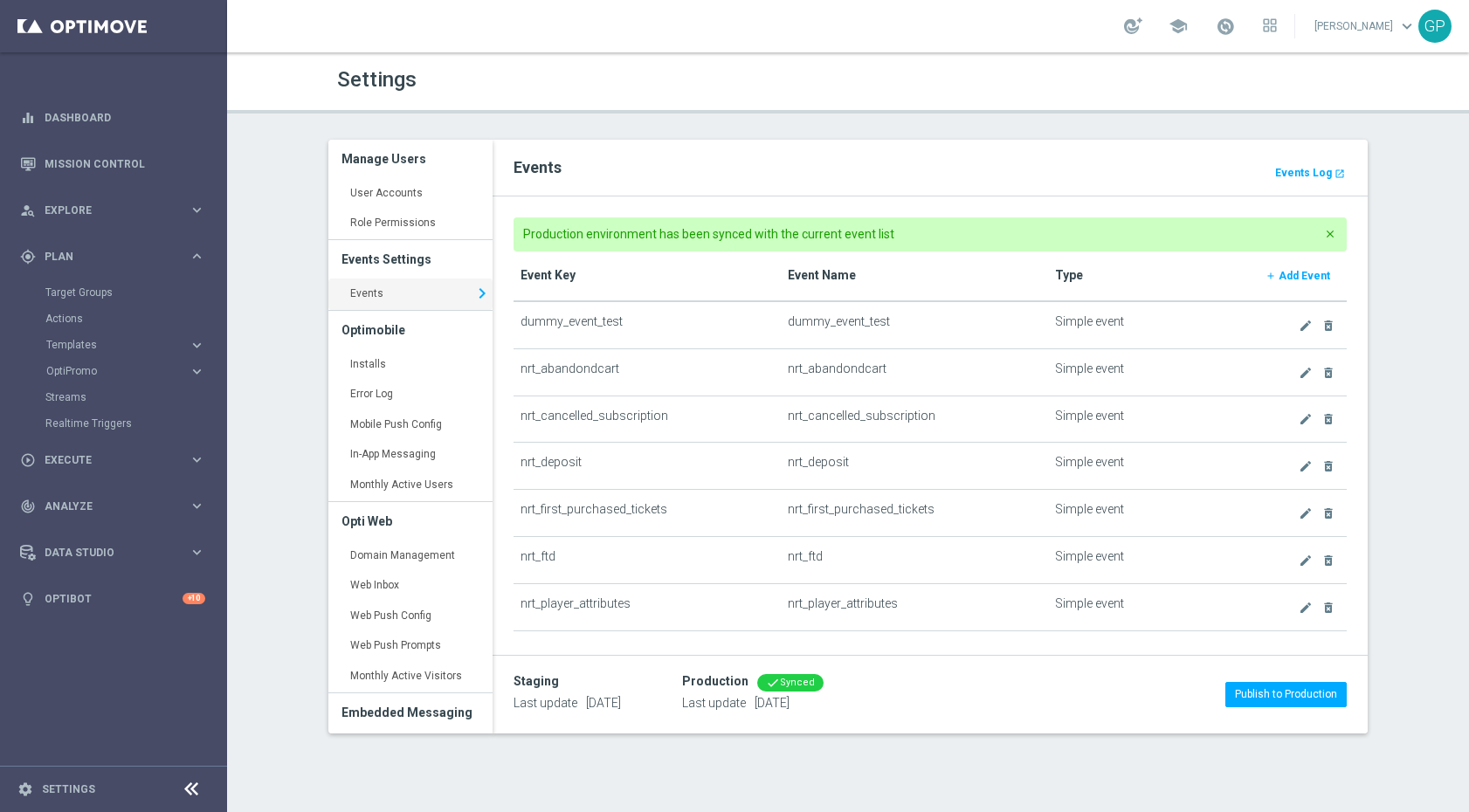
click at [276, 335] on div "Settings Manage Users User Accounts keyboard_arrow_right Role Permissions keybo…" at bounding box center [849, 432] width 1243 height 759
click at [66, 785] on link "Settings" at bounding box center [69, 789] width 53 height 11
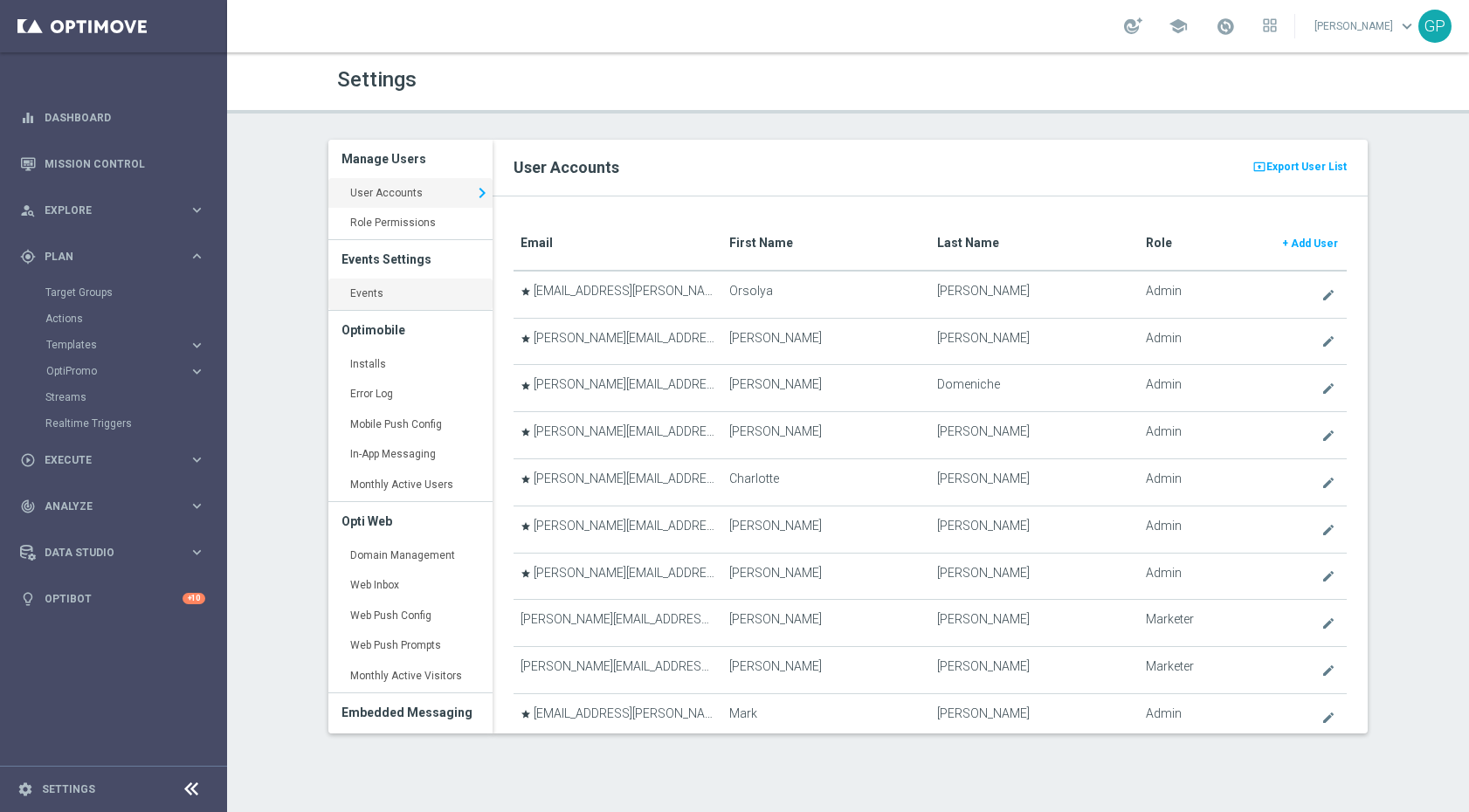
click at [380, 305] on link "Events keyboard_arrow_right" at bounding box center [411, 294] width 164 height 32
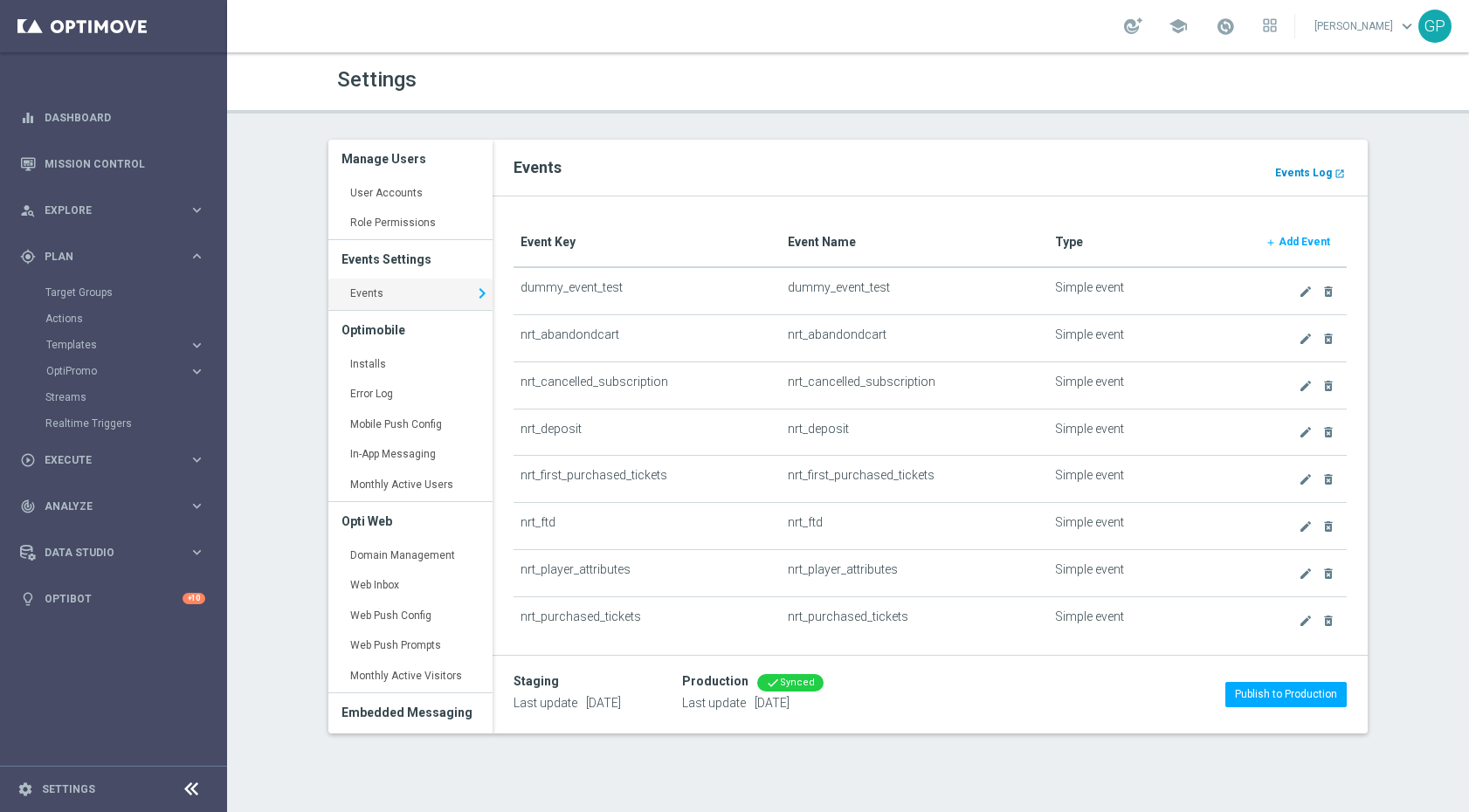
click at [1280, 172] on b "Events Log" at bounding box center [1303, 173] width 56 height 12
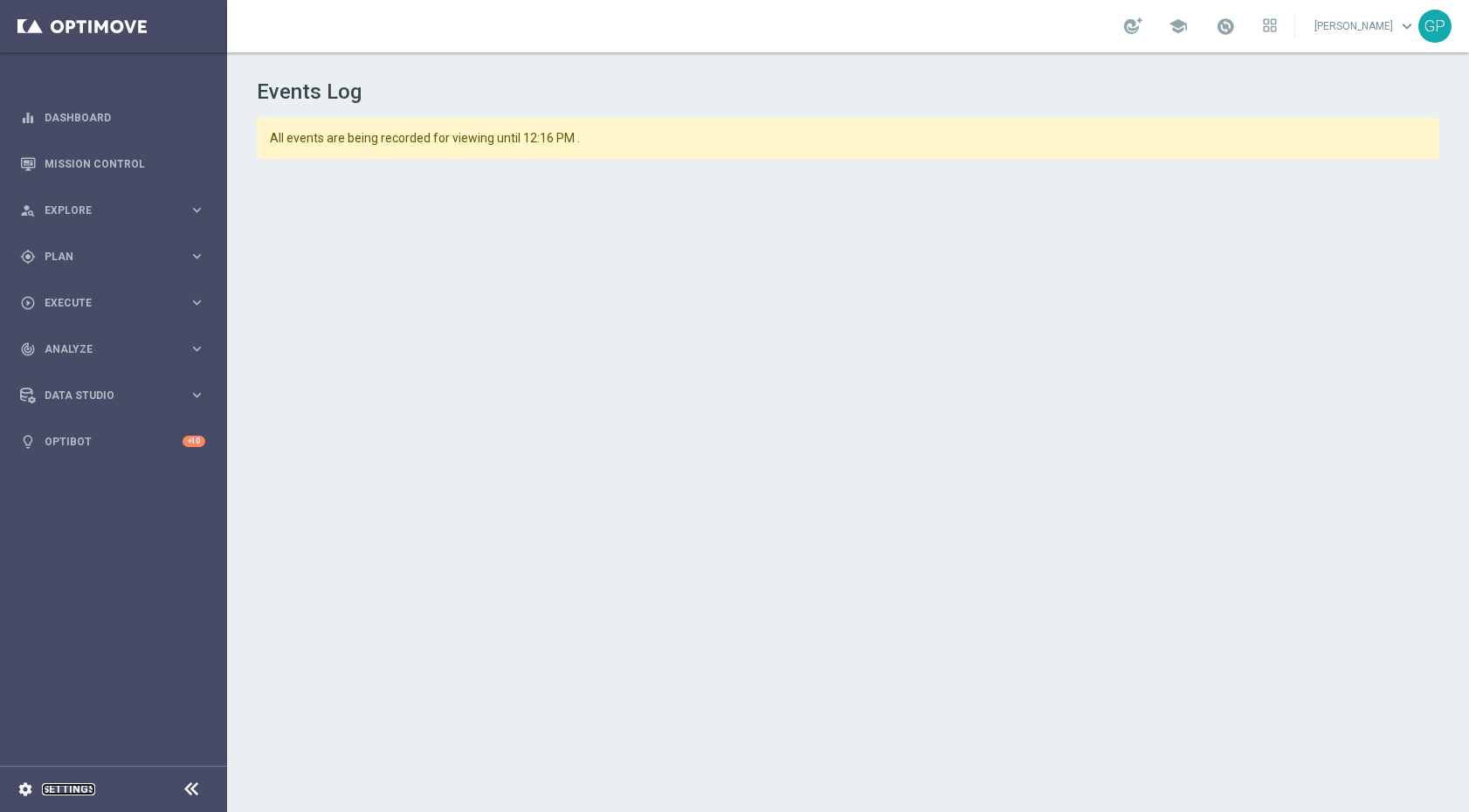
click at [43, 784] on link "Settings" at bounding box center [69, 789] width 53 height 11
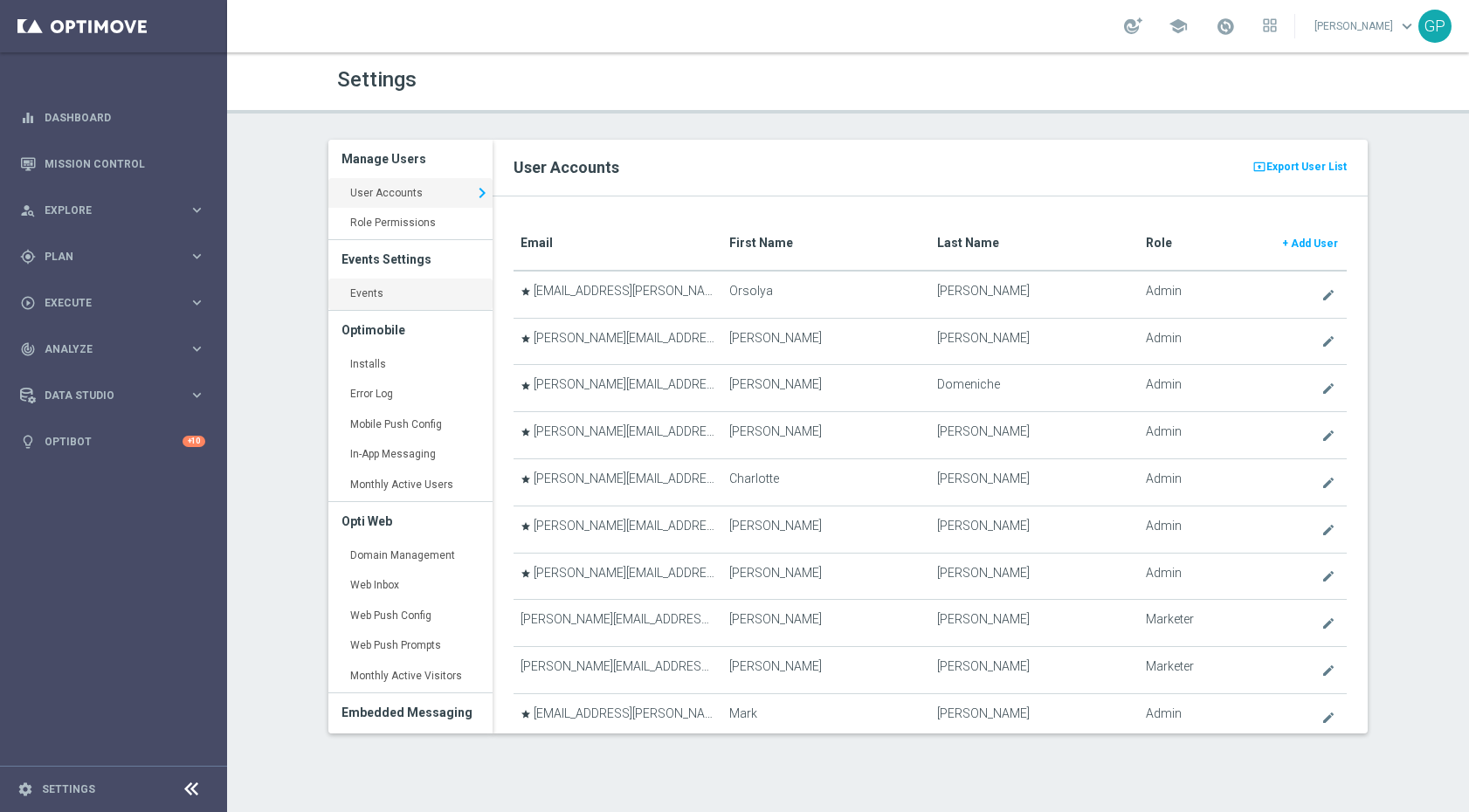
click at [408, 280] on link "Events keyboard_arrow_right" at bounding box center [411, 294] width 164 height 32
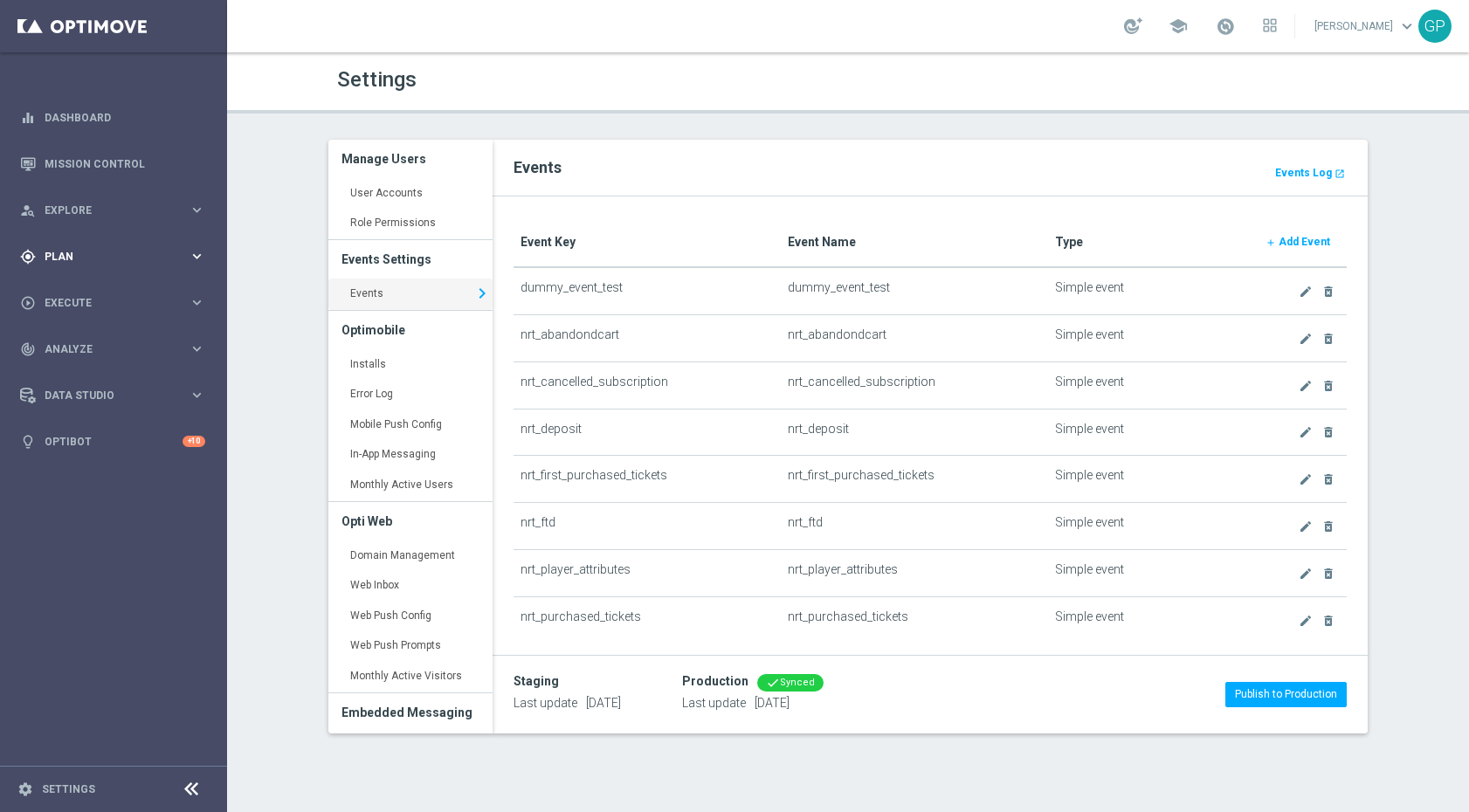
click at [124, 258] on span "Plan" at bounding box center [117, 256] width 145 height 11
click at [75, 420] on link "Realtime Triggers" at bounding box center [114, 424] width 137 height 14
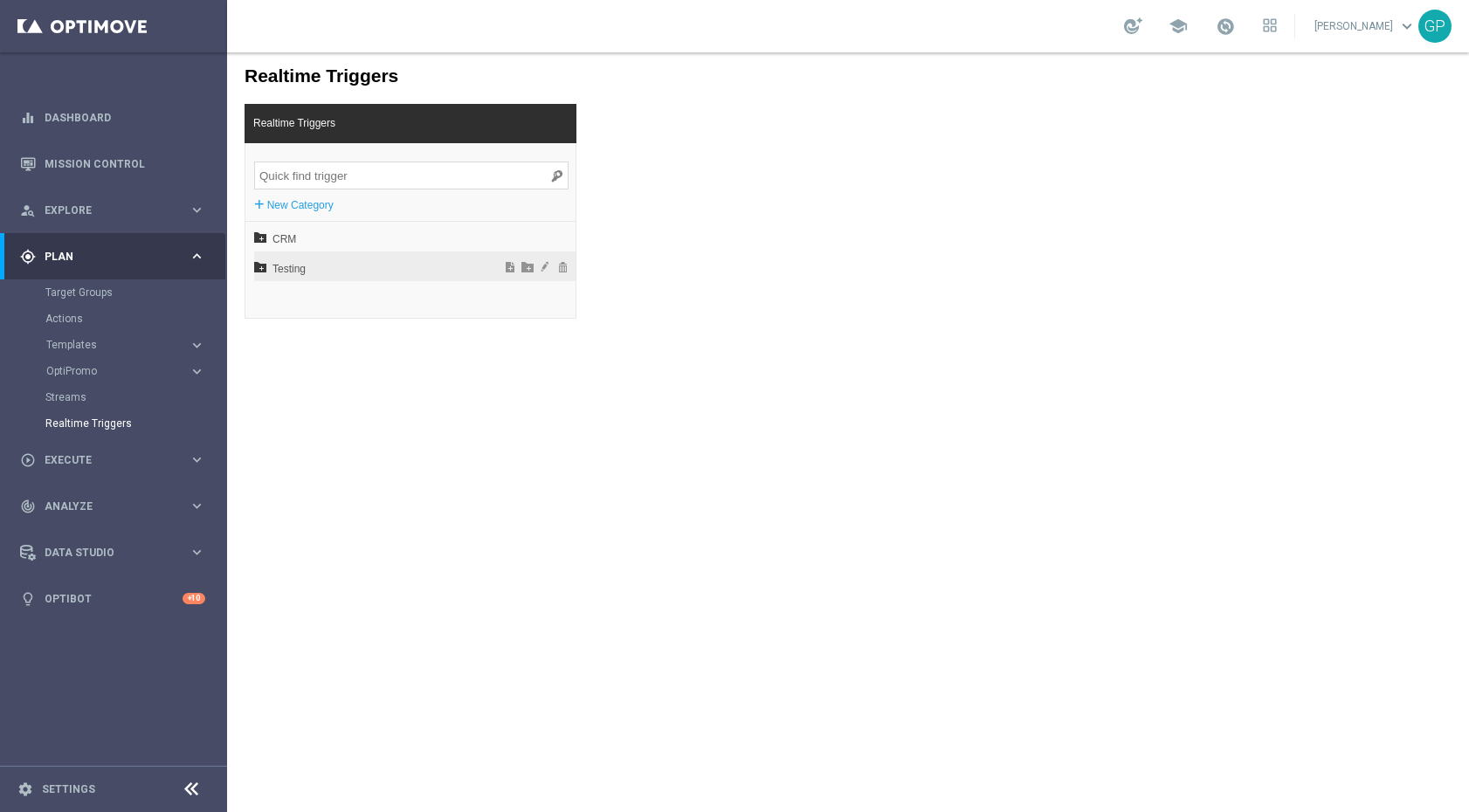
click at [266, 265] on div "Testing" at bounding box center [414, 266] width 322 height 30
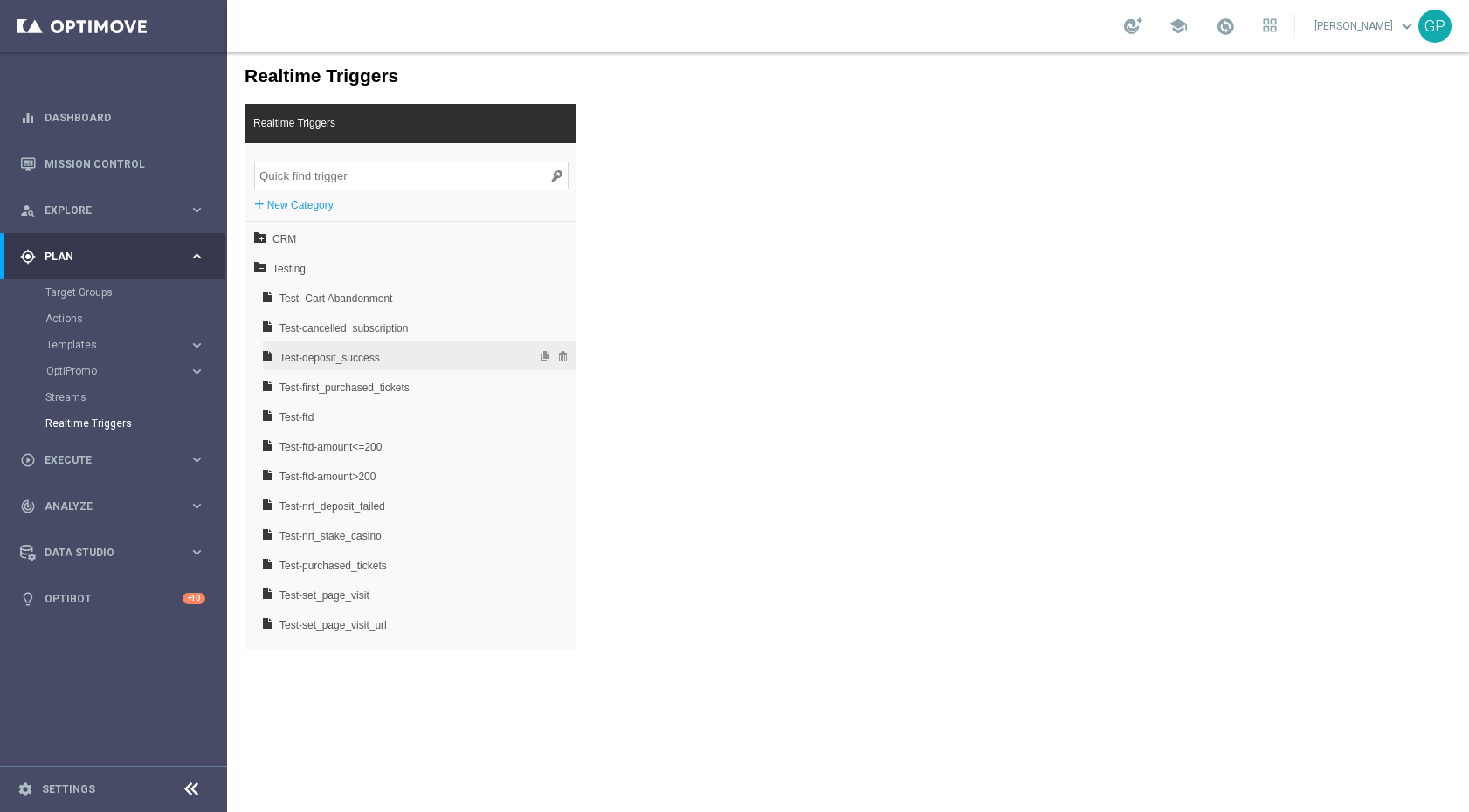
click at [322, 358] on span "Test-deposit_success" at bounding box center [373, 358] width 188 height 30
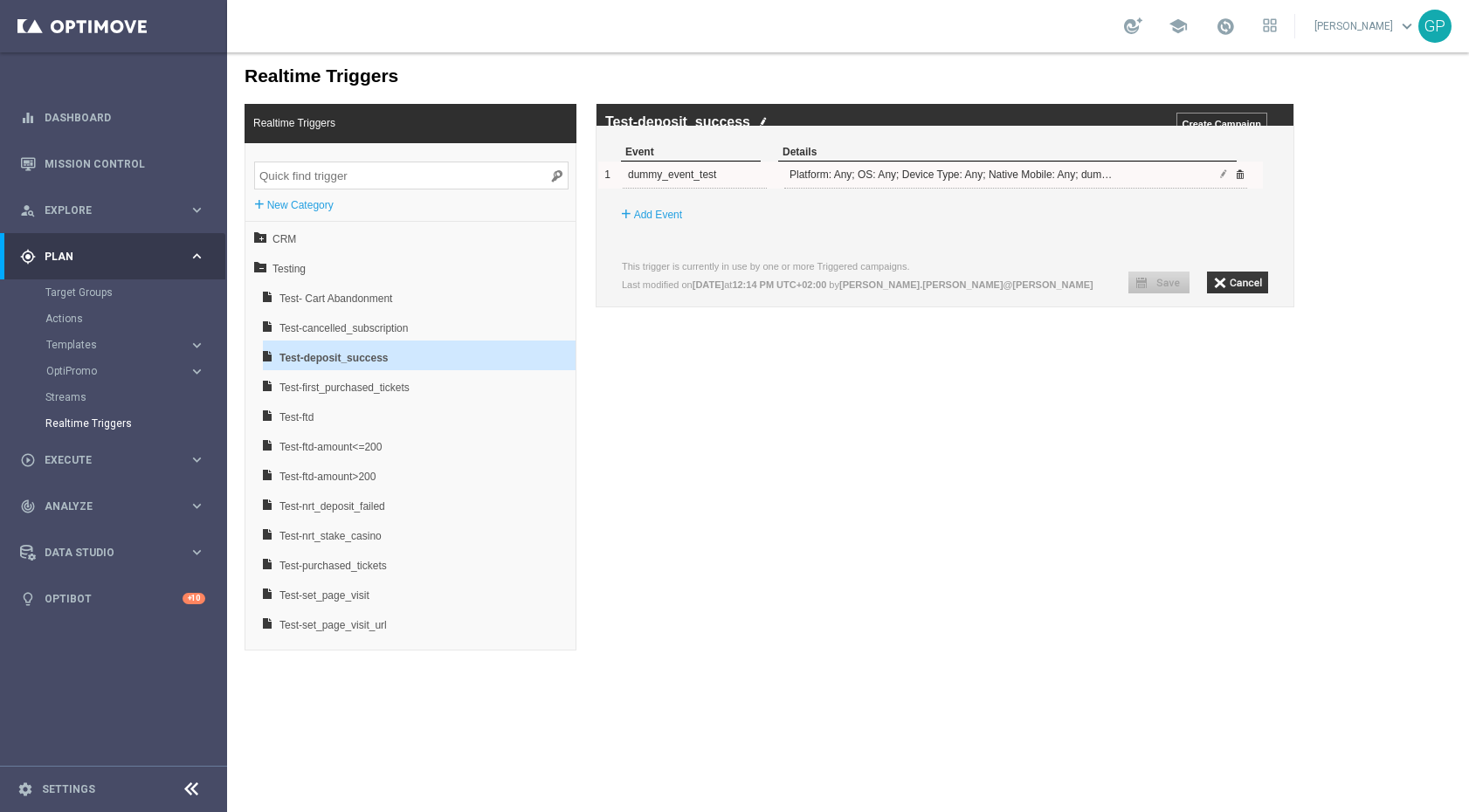
click at [1241, 179] on span at bounding box center [1240, 173] width 11 height 11
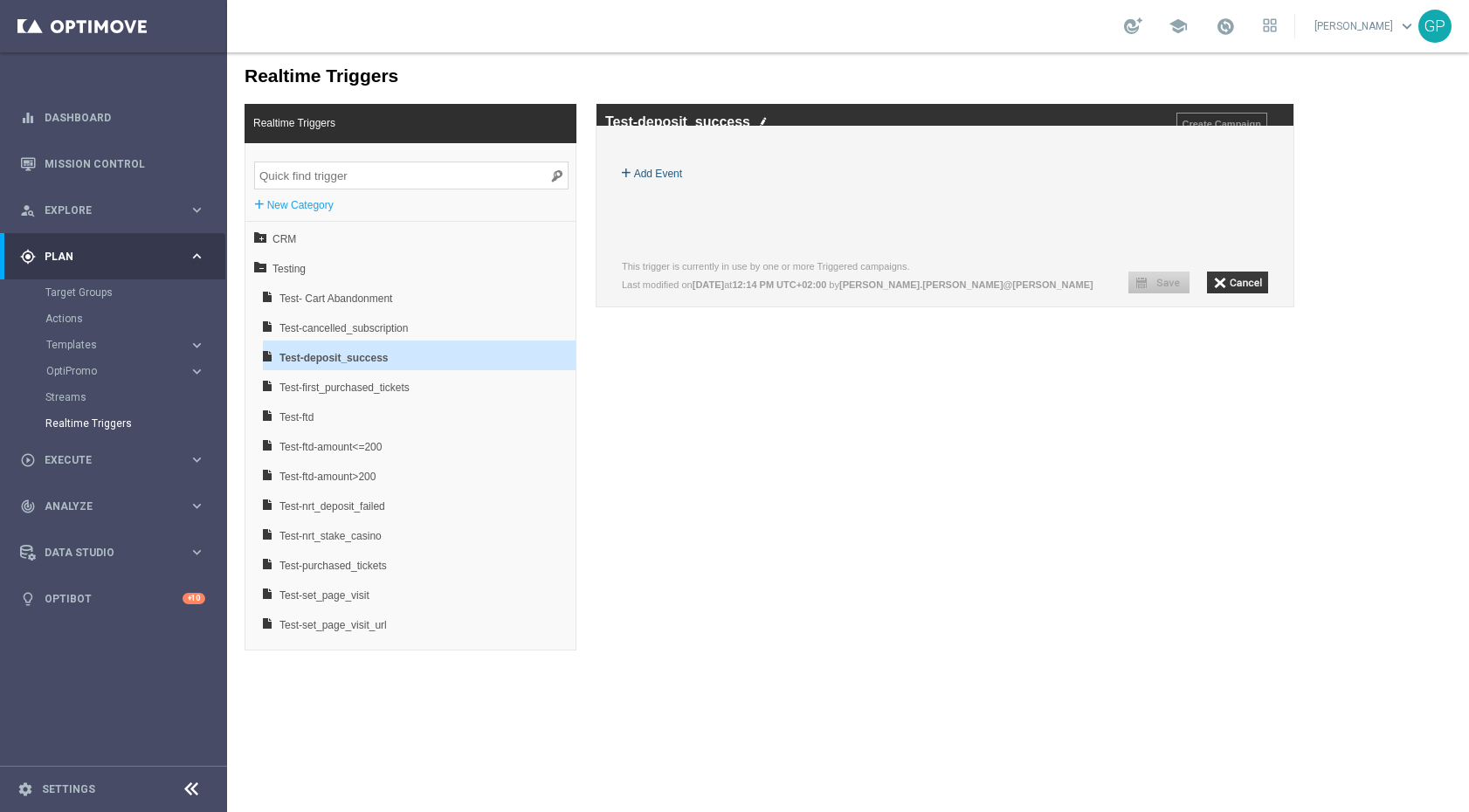
click at [642, 181] on label "Add Event" at bounding box center [658, 173] width 48 height 18
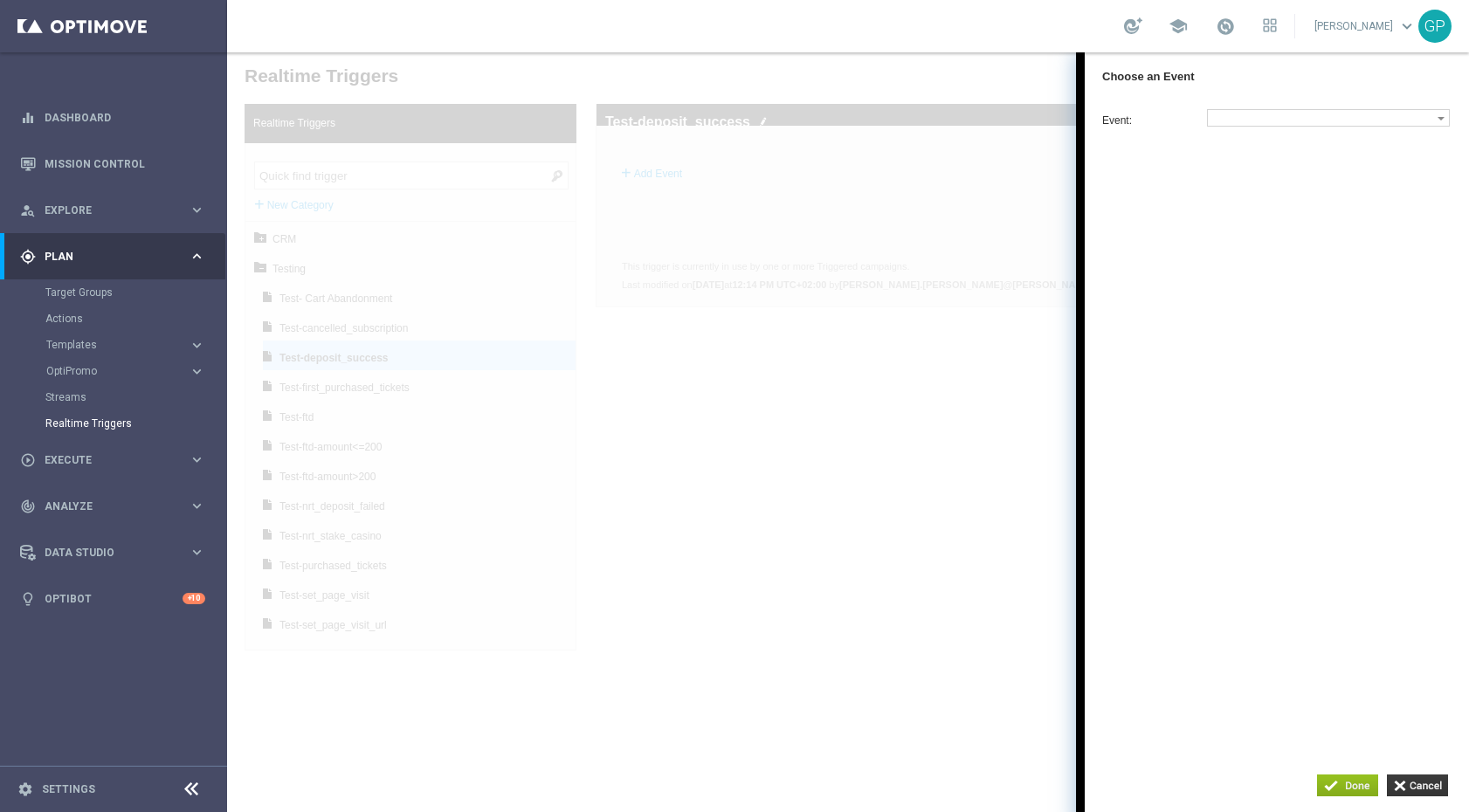
click at [1254, 130] on div "Event: dummy_event_test nrt_abandondcart nrt_cancelled_subscription nrt_deposit…" at bounding box center [1286, 218] width 367 height 218
click at [1257, 125] on label at bounding box center [1323, 118] width 230 height 16
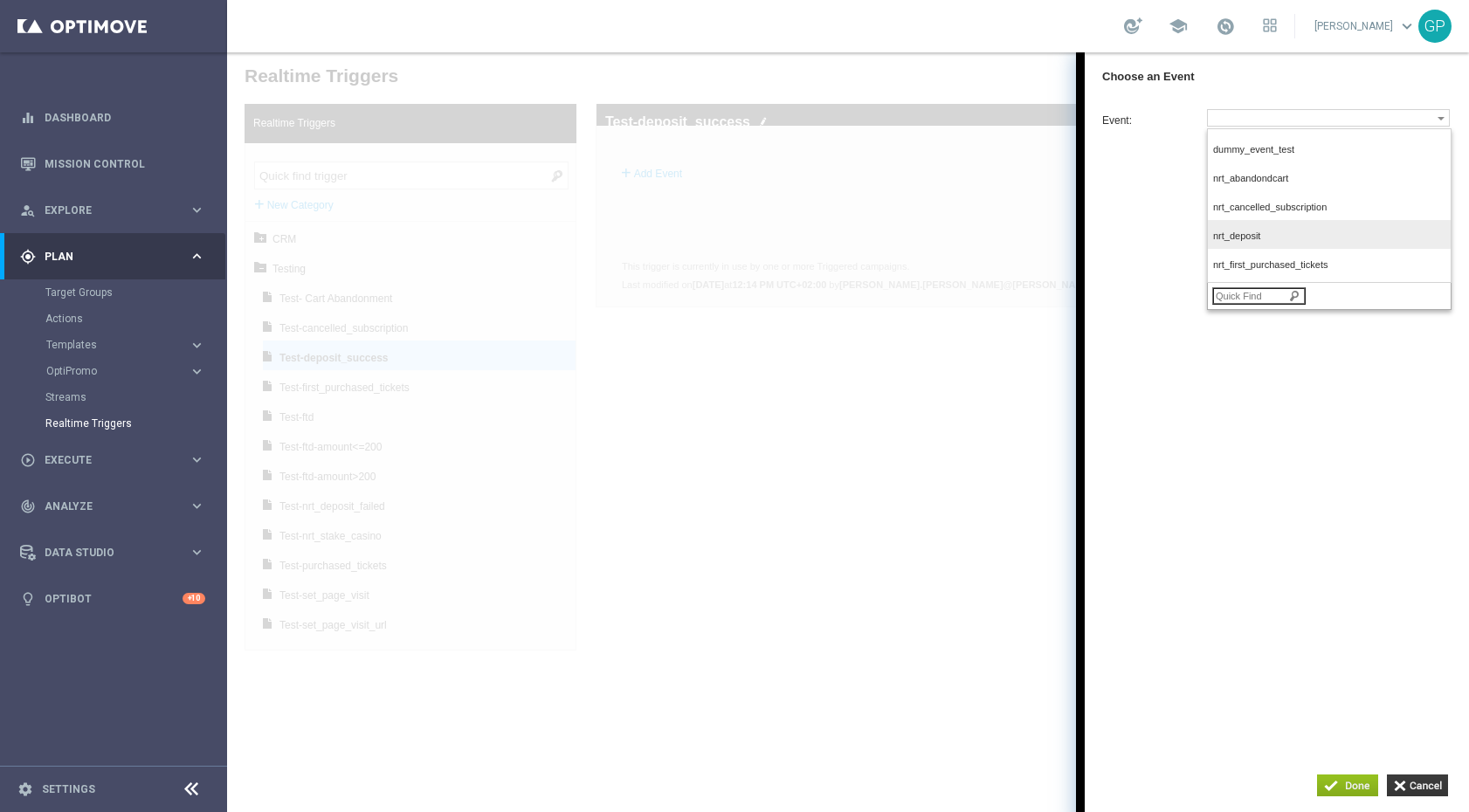
click at [1280, 249] on label "nrt_deposit" at bounding box center [1327, 237] width 239 height 24
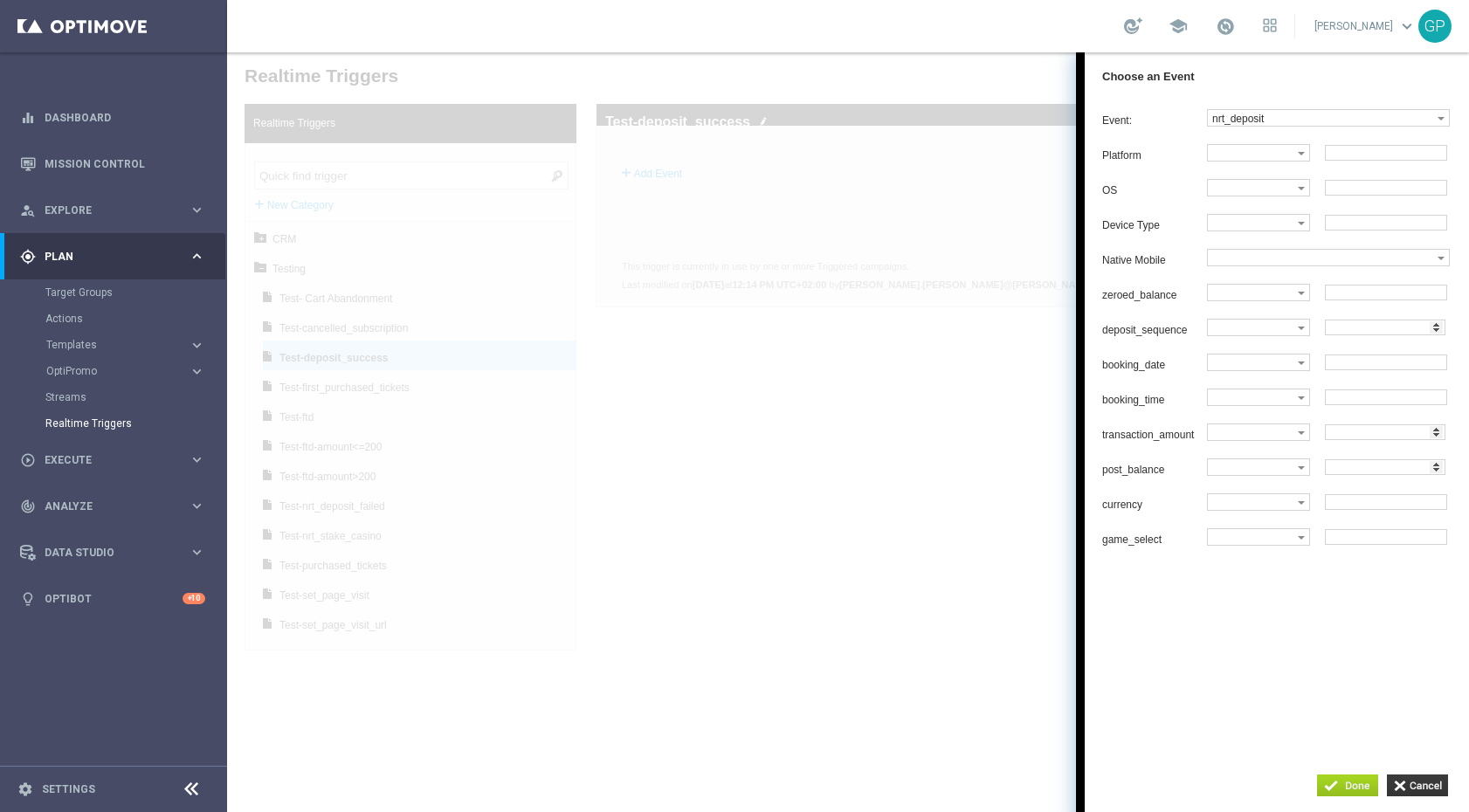
click at [1362, 778] on input "button" at bounding box center [1347, 785] width 61 height 22
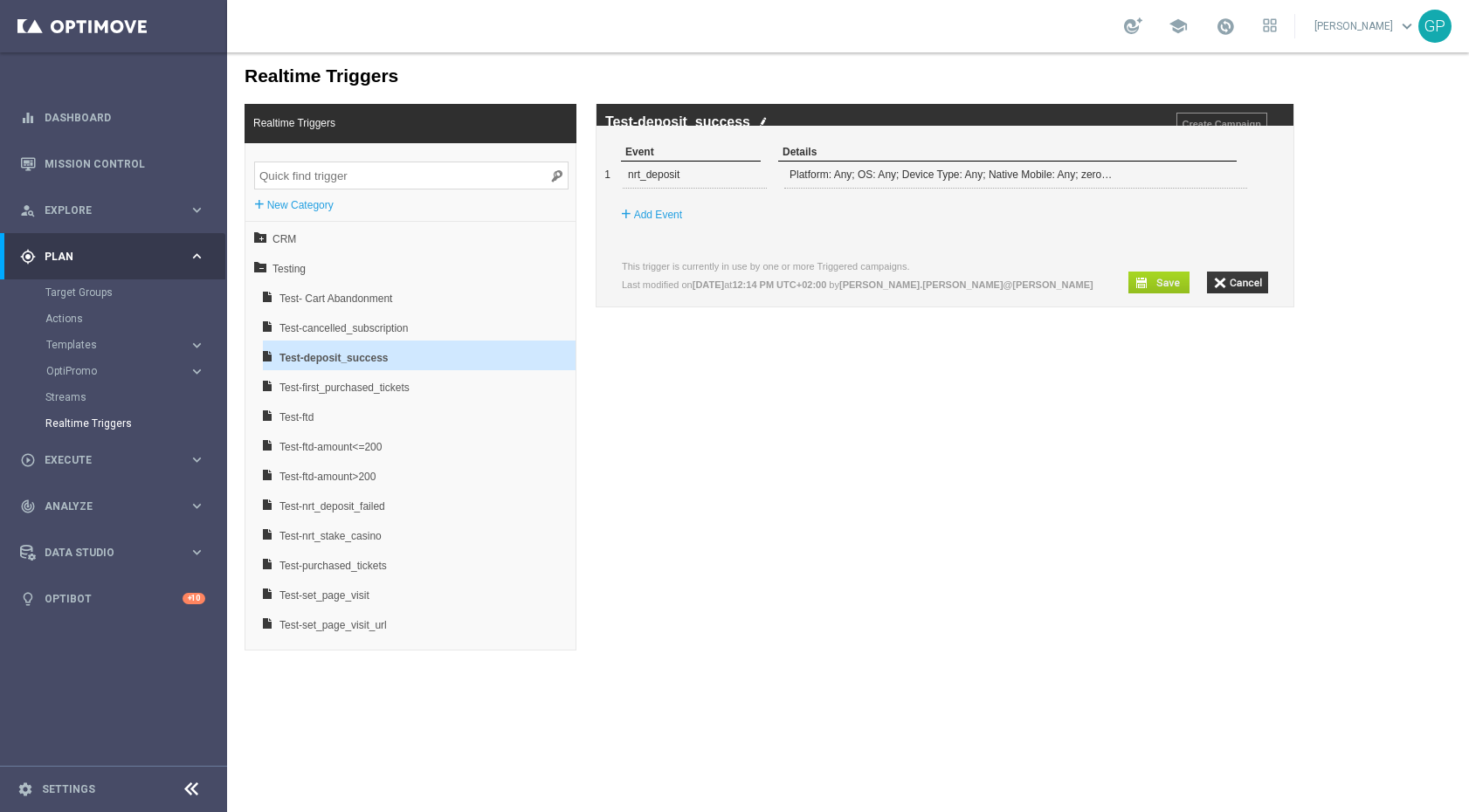
click at [1183, 293] on input "button" at bounding box center [1159, 282] width 61 height 22
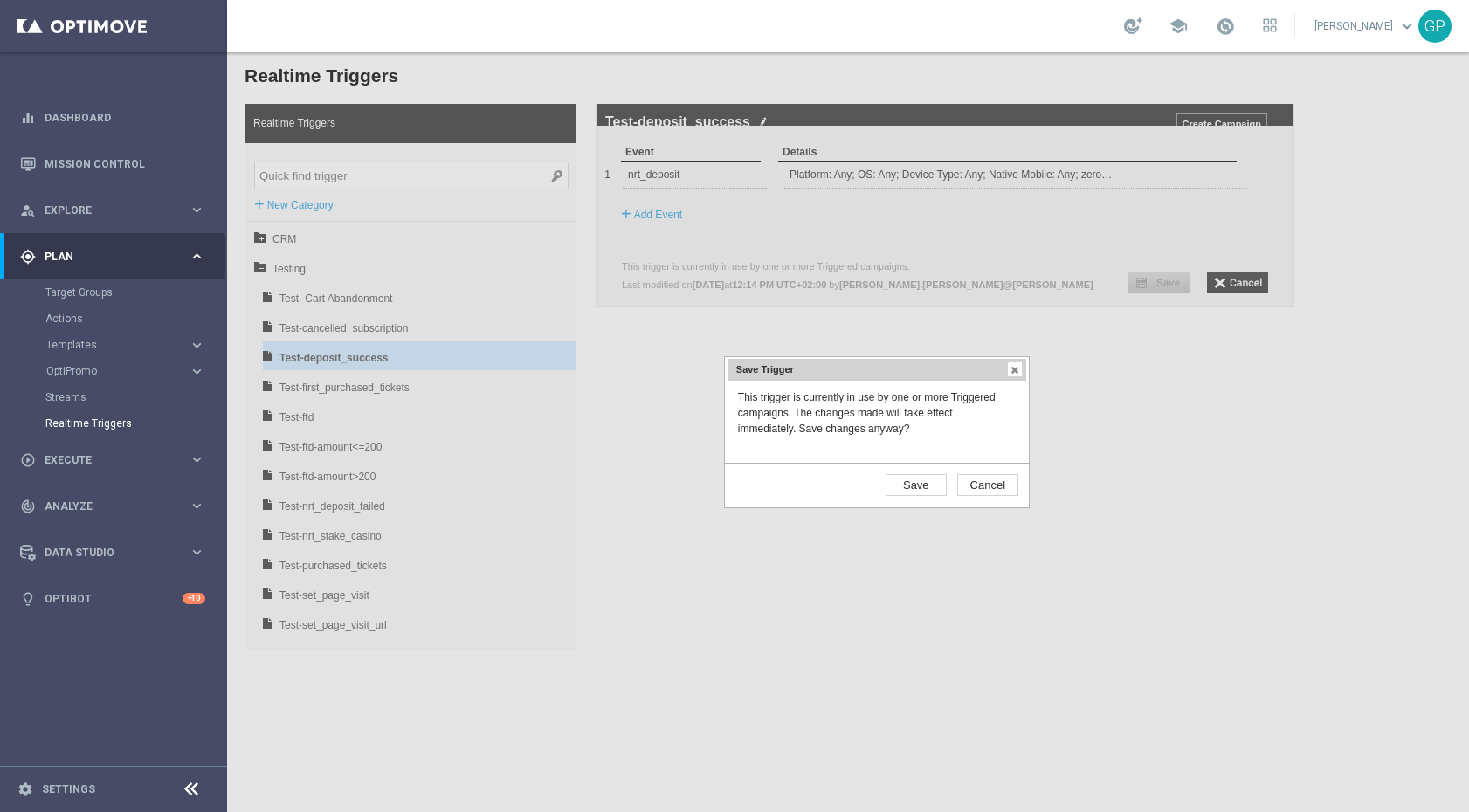
click at [1026, 463] on body "Realtime Triggers Realtime Triggers + New Category CRM Testing Test- Cart Aband…" at bounding box center [849, 432] width 1243 height 759
click at [926, 488] on input "Save" at bounding box center [916, 484] width 61 height 22
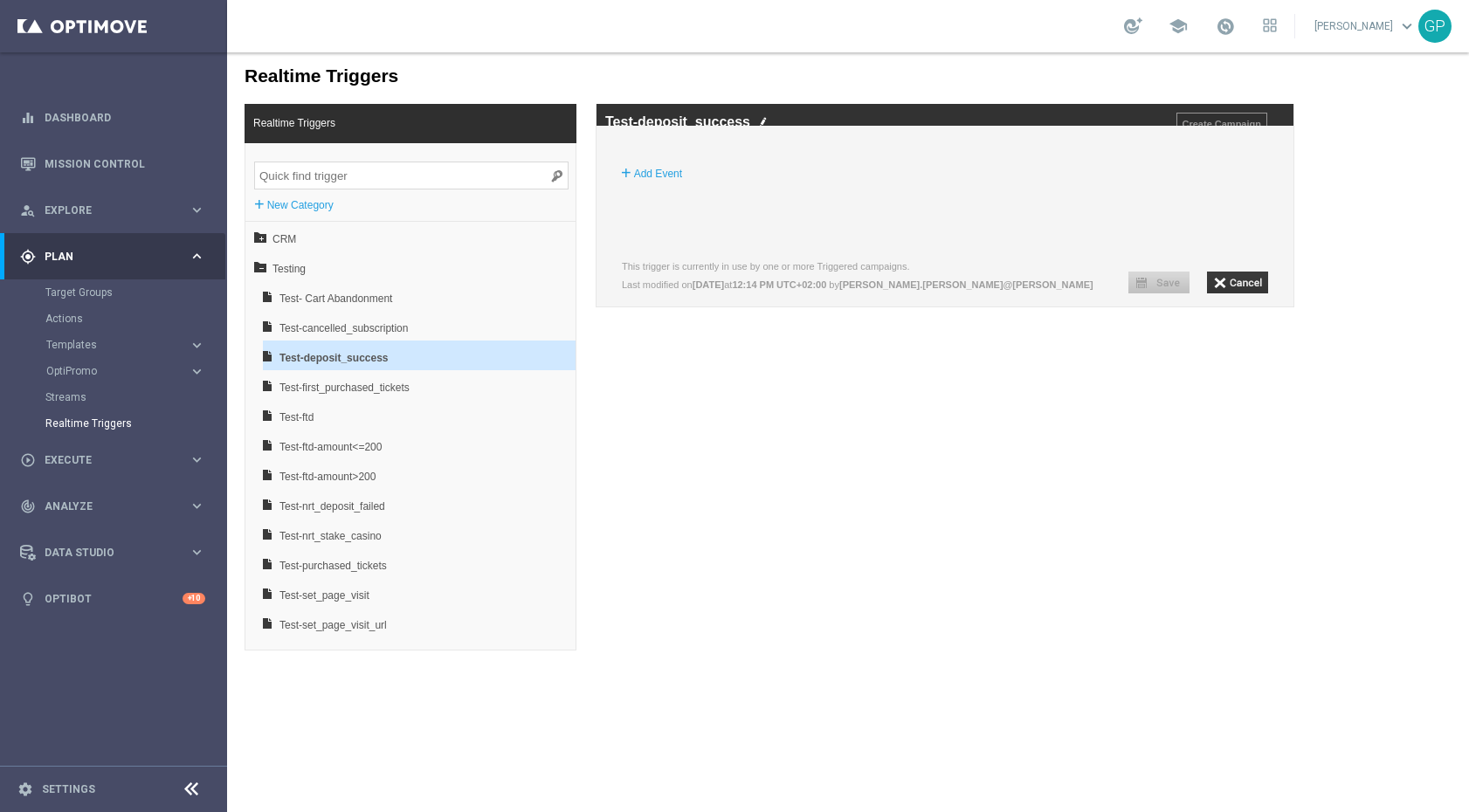
click at [707, 458] on div "Realtime Triggers Realtime Triggers + New Category CRM Testing Test- Cart Aband…" at bounding box center [849, 351] width 1243 height 598
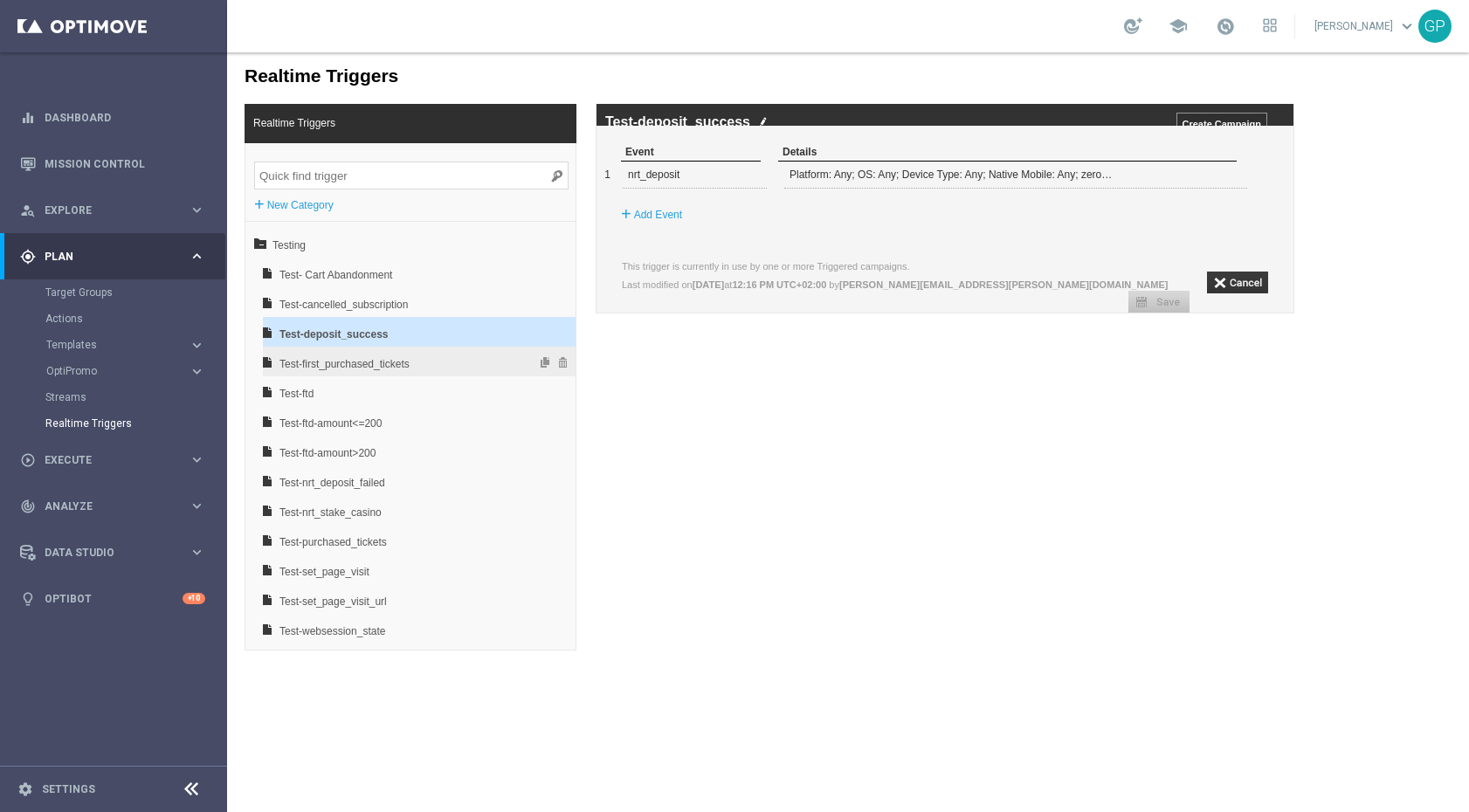
scroll to position [26, 0]
click at [889, 587] on div "Realtime Triggers Realtime Triggers + New Category CRM Testing Test- Cart Aband…" at bounding box center [849, 351] width 1243 height 598
click at [798, 447] on div "Realtime Triggers Realtime Triggers + New Category CRM Testing Test- Cart Aband…" at bounding box center [849, 351] width 1243 height 598
click at [67, 785] on link "Settings" at bounding box center [69, 789] width 53 height 11
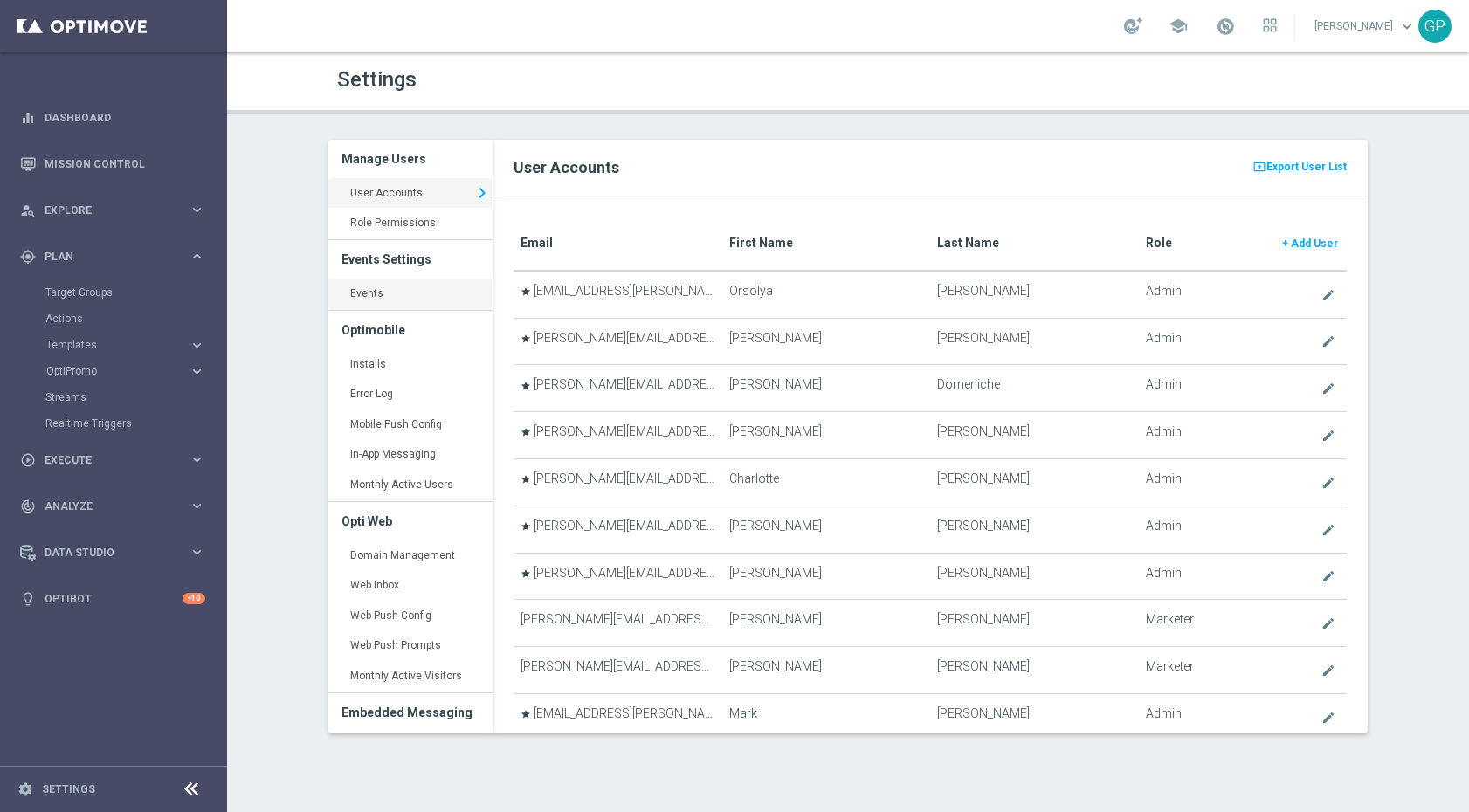
click at [421, 291] on link "Events keyboard_arrow_right" at bounding box center [411, 294] width 164 height 32
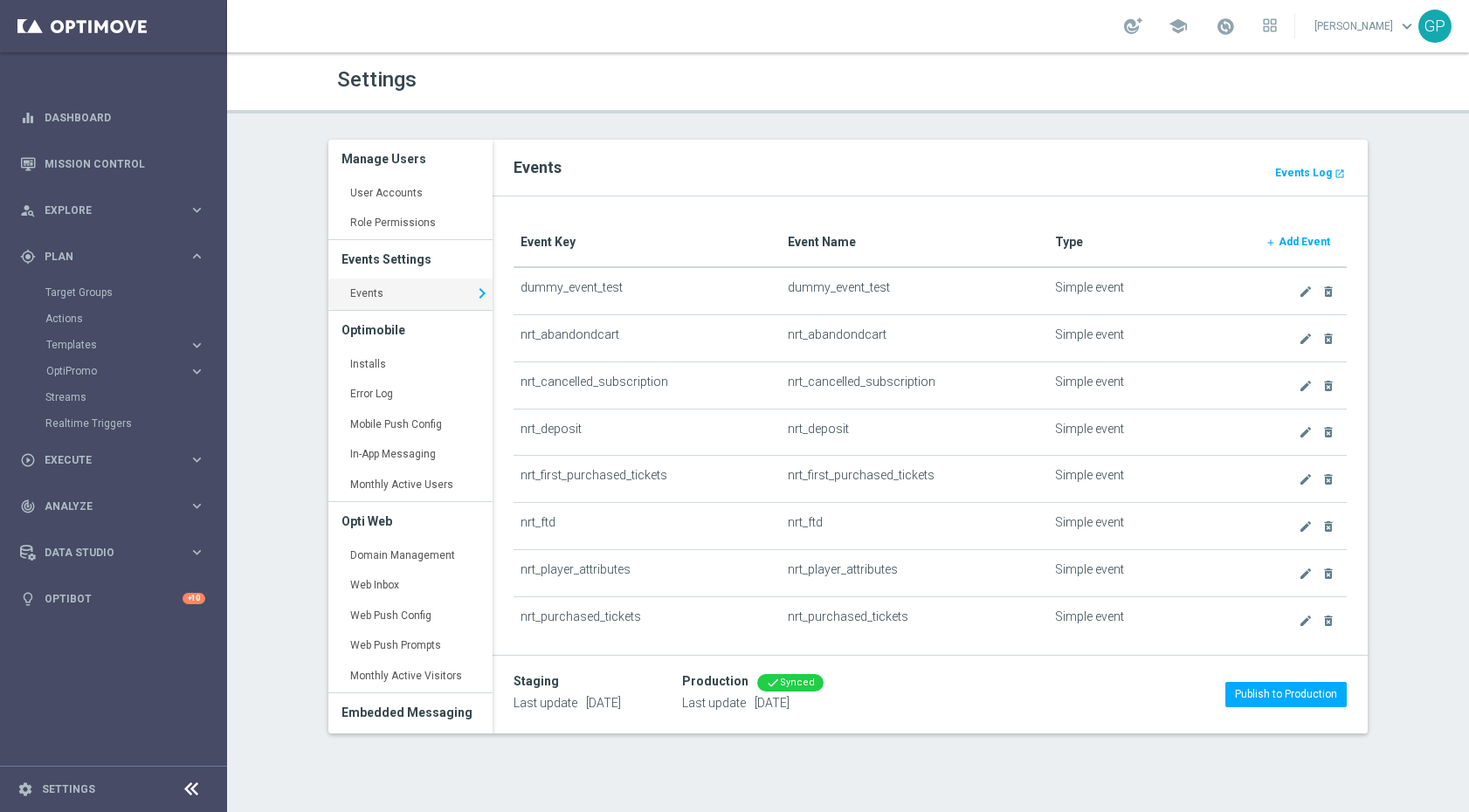
click at [303, 482] on div "Settings Manage Users User Accounts keyboard_arrow_right Role Permissions keybo…" at bounding box center [849, 432] width 1243 height 759
